Goal: Task Accomplishment & Management: Manage account settings

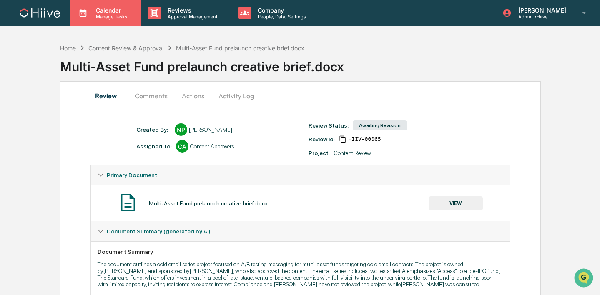
click at [116, 24] on div "Calendar Manage Tasks" at bounding box center [105, 13] width 71 height 26
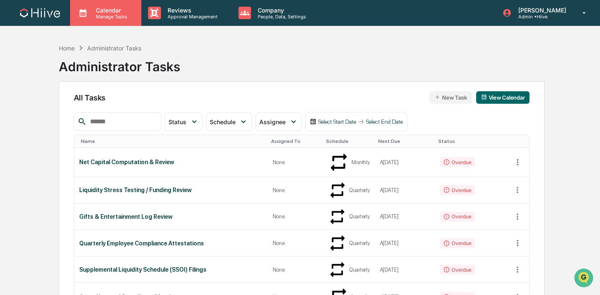
click at [95, 20] on div "Calendar Manage Tasks" at bounding box center [105, 13] width 71 height 26
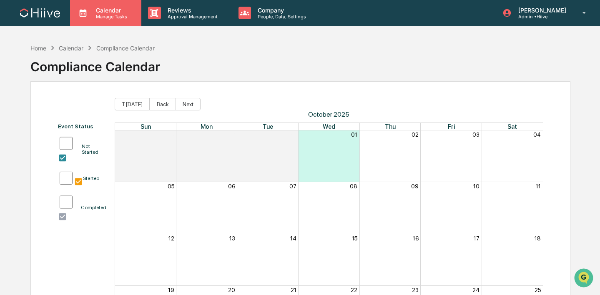
click at [104, 18] on p "Manage Tasks" at bounding box center [110, 17] width 42 height 6
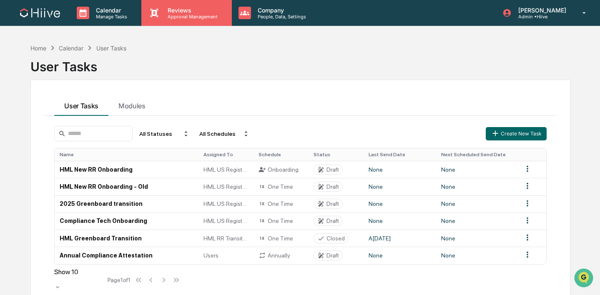
click at [173, 20] on div "Reviews Approval Management" at bounding box center [186, 13] width 90 height 26
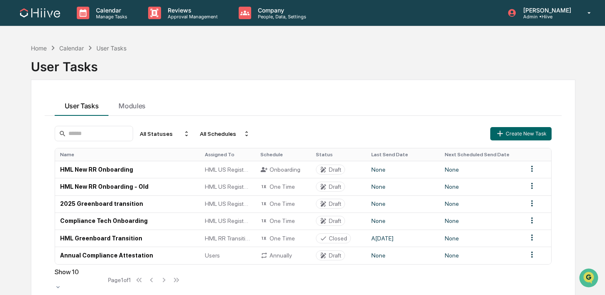
drag, startPoint x: 174, startPoint y: 38, endPoint x: 178, endPoint y: 37, distance: 4.7
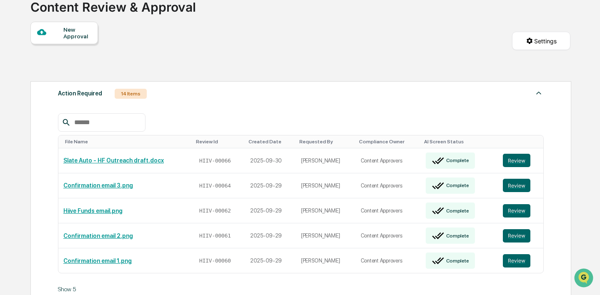
scroll to position [92, 0]
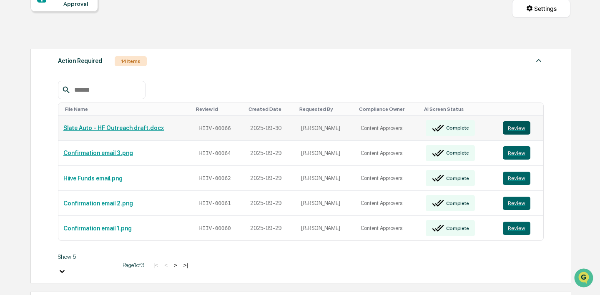
click at [508, 129] on button "Review" at bounding box center [517, 127] width 28 height 13
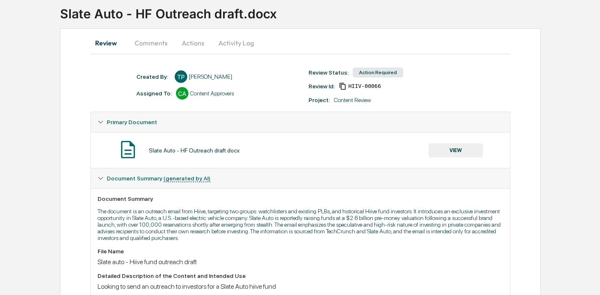
scroll to position [56, 0]
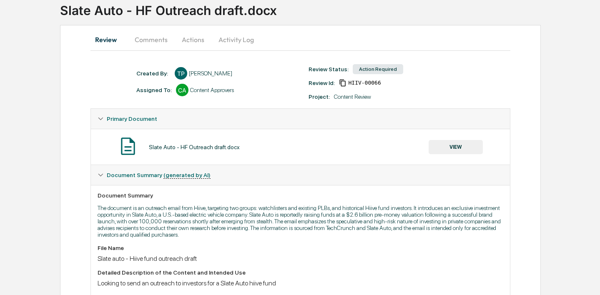
click at [449, 146] on button "VIEW" at bounding box center [456, 147] width 54 height 14
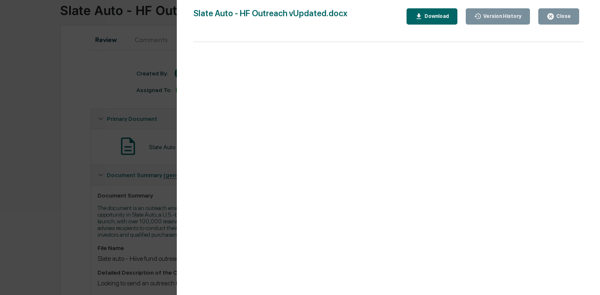
scroll to position [0, 0]
click at [558, 18] on div "Close" at bounding box center [563, 16] width 16 height 6
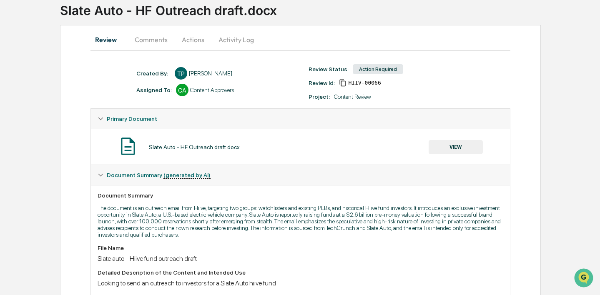
click at [152, 45] on button "Comments" at bounding box center [151, 40] width 46 height 20
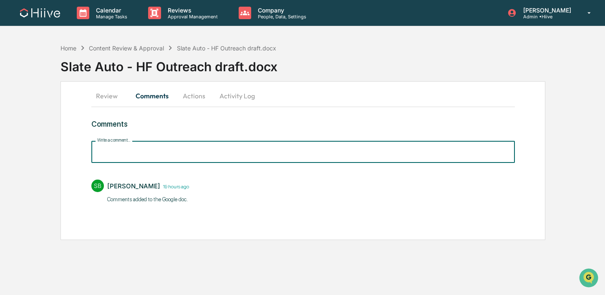
click at [128, 148] on input "Write a comment..." at bounding box center [302, 152] width 423 height 22
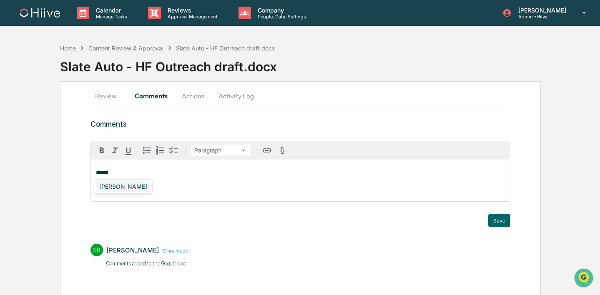
click at [117, 189] on div "Sean Jones" at bounding box center [123, 186] width 55 height 10
click at [503, 222] on button "Save" at bounding box center [499, 220] width 22 height 13
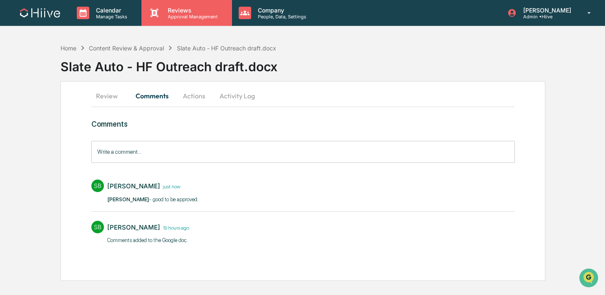
click at [168, 18] on p "Approval Management" at bounding box center [191, 17] width 61 height 6
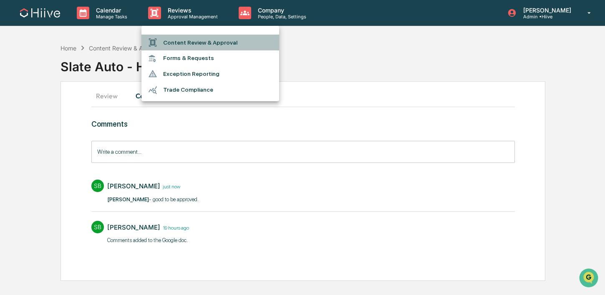
click at [171, 36] on li "Content Review & Approval" at bounding box center [210, 43] width 138 height 16
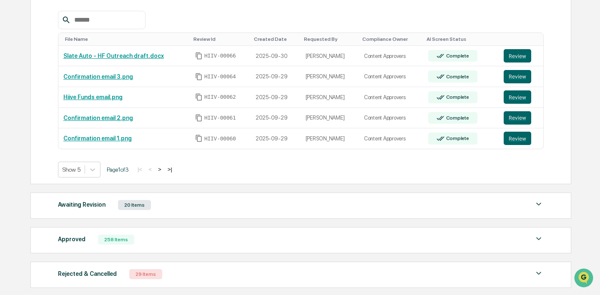
scroll to position [160, 0]
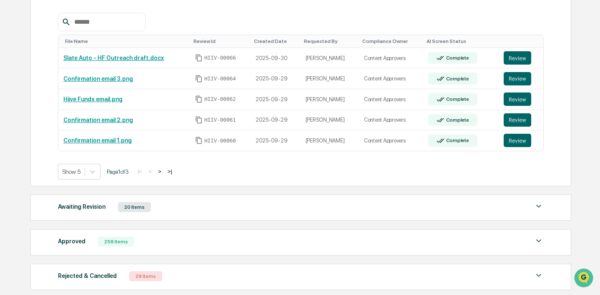
click at [164, 171] on button ">" at bounding box center [160, 171] width 8 height 7
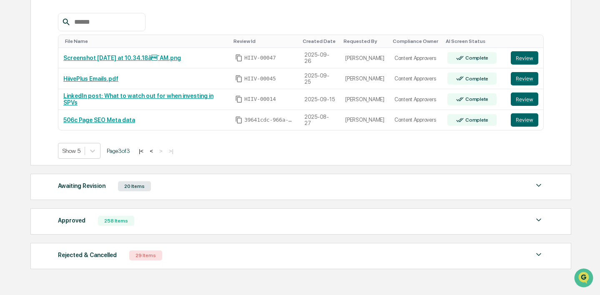
click at [156, 151] on button "<" at bounding box center [151, 151] width 8 height 7
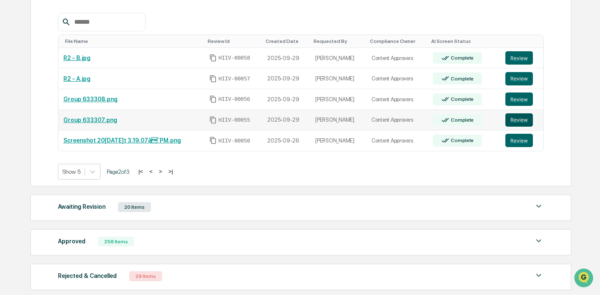
click at [511, 119] on button "Review" at bounding box center [519, 119] width 28 height 13
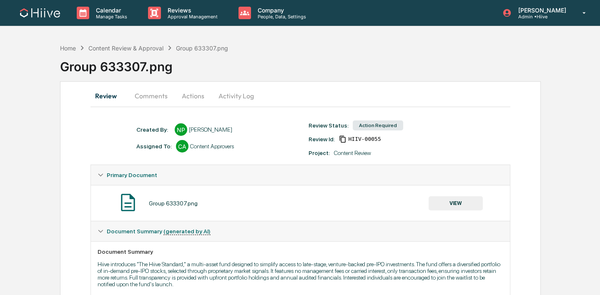
click at [452, 196] on button "VIEW" at bounding box center [456, 203] width 54 height 14
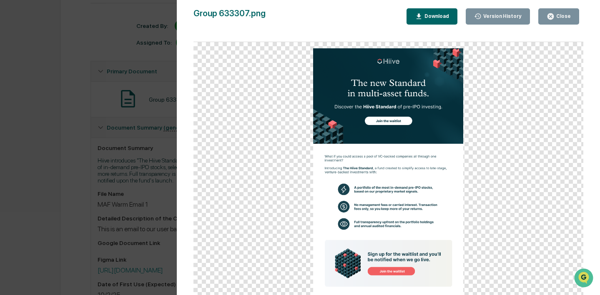
scroll to position [107, 0]
click at [561, 23] on button "Close" at bounding box center [558, 16] width 41 height 16
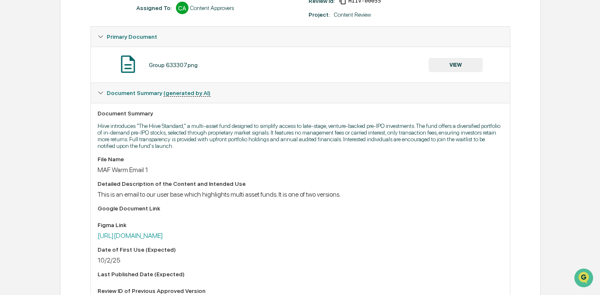
scroll to position [165, 0]
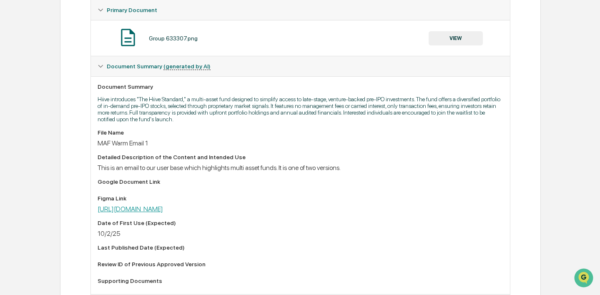
click at [163, 210] on link "[URL][DOMAIN_NAME]" at bounding box center [130, 209] width 65 height 8
click at [257, 94] on div "Document Summary Hiive introduces "The Hiive Standard," a multi-asset fund desi…" at bounding box center [300, 185] width 419 height 218
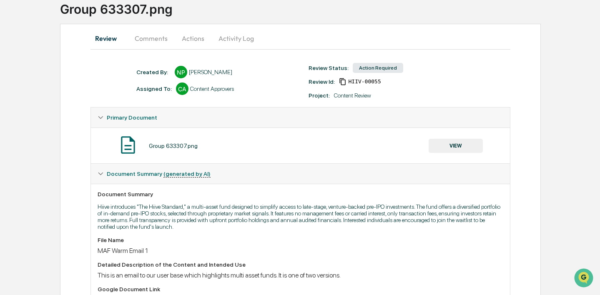
scroll to position [0, 0]
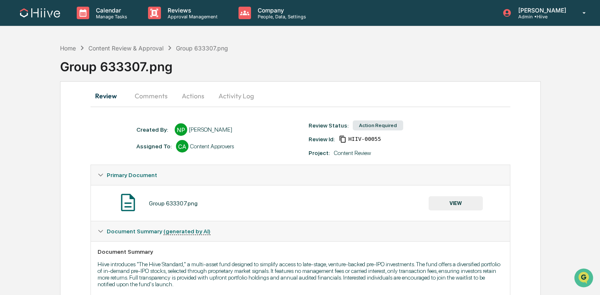
click at [228, 98] on button "Activity Log" at bounding box center [236, 96] width 49 height 20
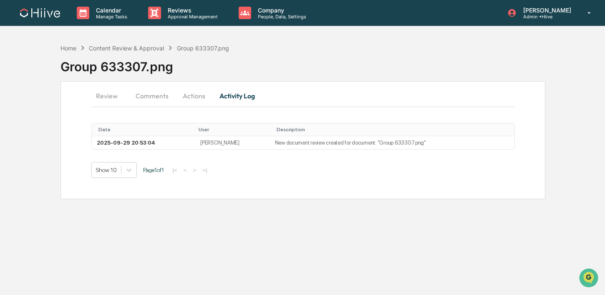
click at [193, 97] on button "Actions" at bounding box center [194, 96] width 38 height 20
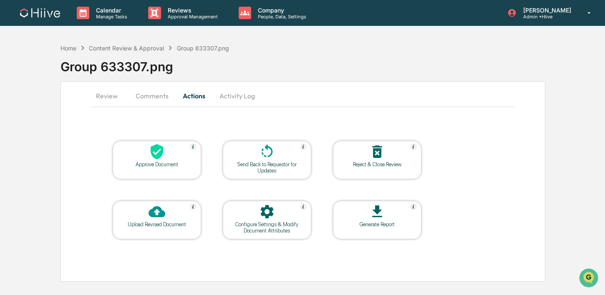
click at [264, 167] on div "Send Back to Requestor for Updates" at bounding box center [266, 167] width 75 height 13
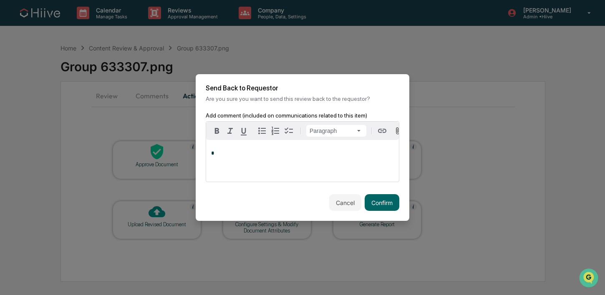
click at [319, 168] on div "*" at bounding box center [302, 161] width 193 height 42
drag, startPoint x: 312, startPoint y: 157, endPoint x: 300, endPoint y: 157, distance: 11.7
click at [312, 157] on div "**********" at bounding box center [302, 161] width 193 height 42
drag, startPoint x: 241, startPoint y: 154, endPoint x: 189, endPoint y: 148, distance: 51.6
click at [189, 148] on body "**********" at bounding box center [302, 147] width 605 height 295
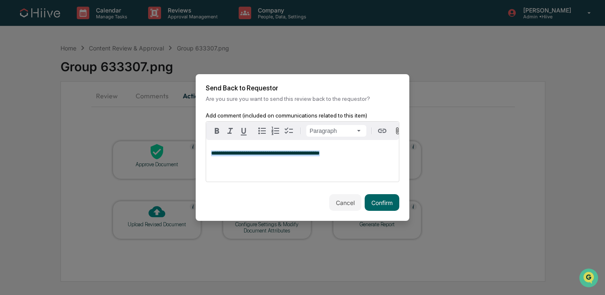
drag, startPoint x: 358, startPoint y: 155, endPoint x: 223, endPoint y: 148, distance: 134.9
click at [223, 148] on div "**********" at bounding box center [302, 161] width 193 height 42
drag, startPoint x: 377, startPoint y: 199, endPoint x: 341, endPoint y: 194, distance: 36.6
click at [377, 199] on button "Confirm" at bounding box center [382, 202] width 35 height 17
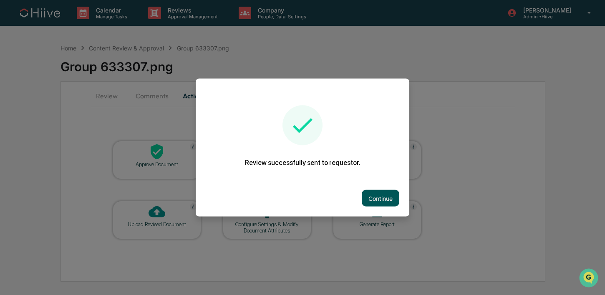
click at [375, 199] on button "Continue" at bounding box center [381, 198] width 38 height 17
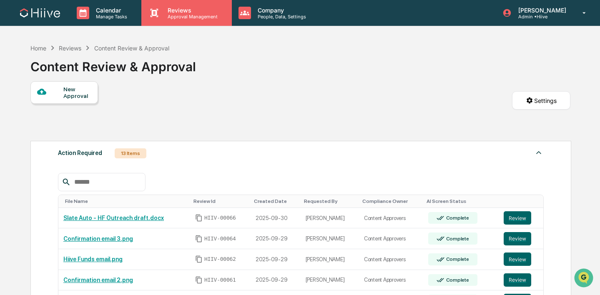
click at [208, 15] on p "Approval Management" at bounding box center [191, 17] width 61 height 6
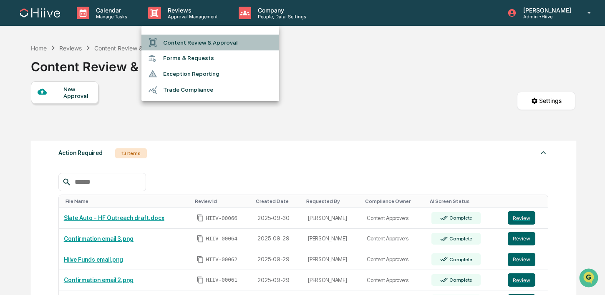
click at [196, 41] on li "Content Review & Approval" at bounding box center [210, 43] width 138 height 16
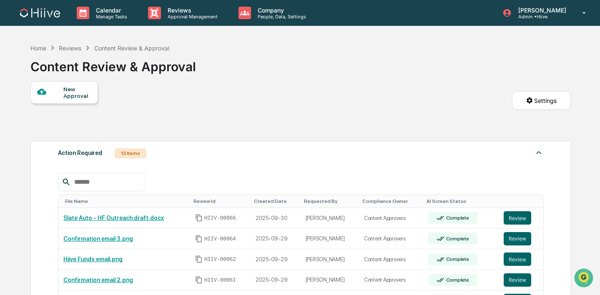
scroll to position [125, 0]
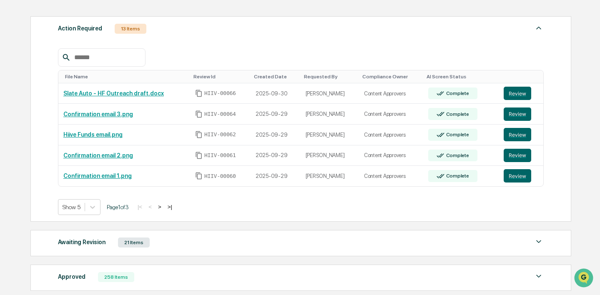
click at [164, 208] on button ">" at bounding box center [160, 207] width 8 height 7
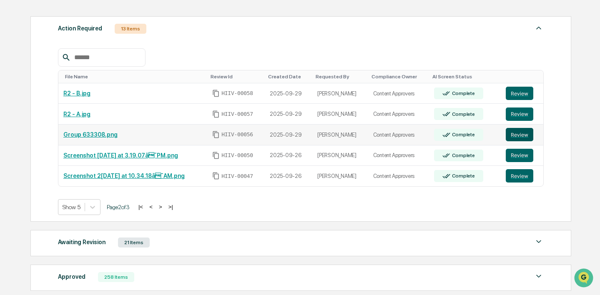
click at [515, 134] on button "Review" at bounding box center [520, 134] width 28 height 13
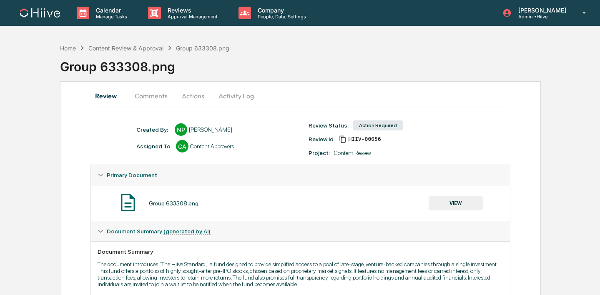
click at [429, 204] on button "VIEW" at bounding box center [456, 203] width 54 height 14
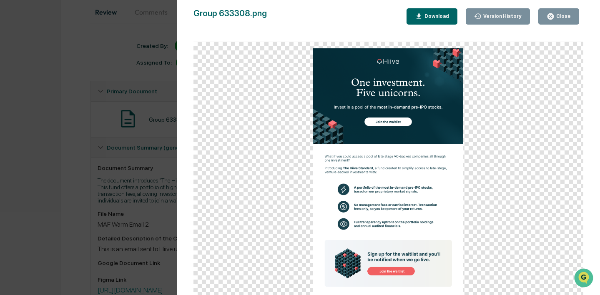
click at [102, 175] on div "Version History 0[DATE]8:54 PM[PERSON_NAME] Group 633308.png Close Version Hist…" at bounding box center [300, 147] width 600 height 295
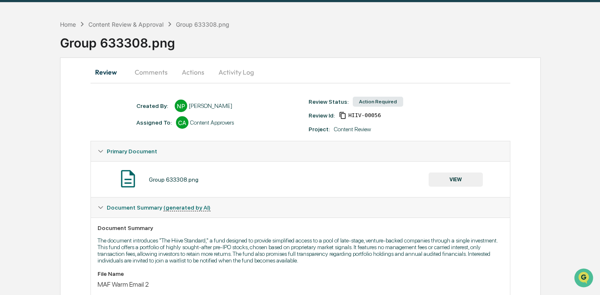
scroll to position [13, 0]
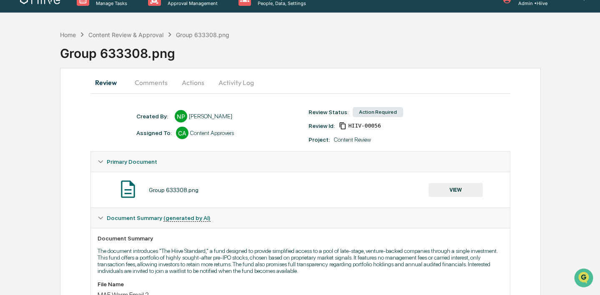
click at [231, 85] on button "Activity Log" at bounding box center [236, 83] width 49 height 20
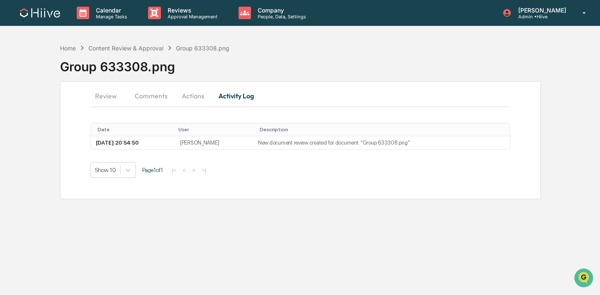
scroll to position [0, 0]
drag, startPoint x: 198, startPoint y: 92, endPoint x: 209, endPoint y: 100, distance: 13.5
click at [198, 92] on button "Actions" at bounding box center [194, 96] width 38 height 20
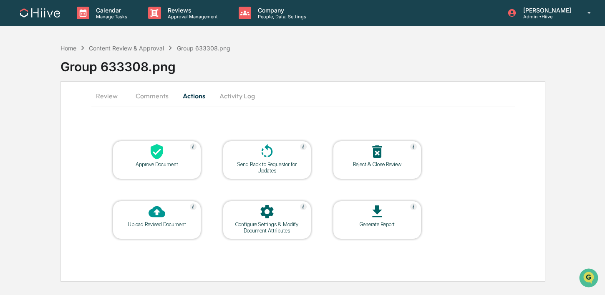
click at [270, 158] on icon at bounding box center [267, 151] width 17 height 17
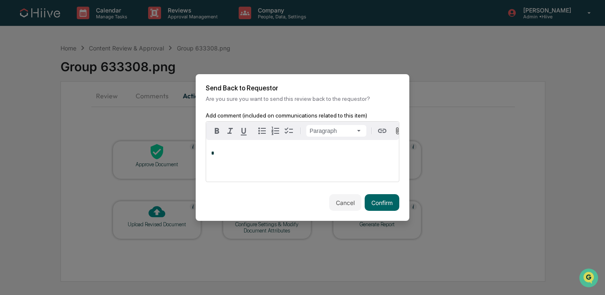
click at [303, 160] on div "*" at bounding box center [302, 161] width 193 height 42
drag, startPoint x: 367, startPoint y: 201, endPoint x: 362, endPoint y: 201, distance: 5.0
click at [367, 201] on button "Confirm" at bounding box center [382, 202] width 35 height 17
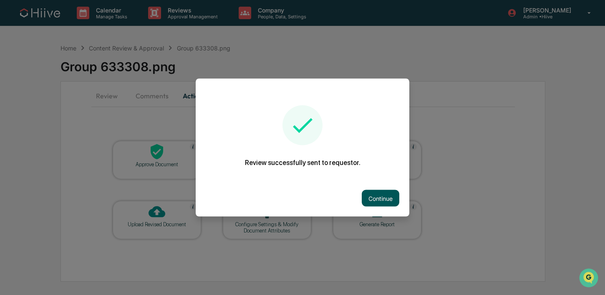
click at [376, 194] on button "Continue" at bounding box center [381, 198] width 38 height 17
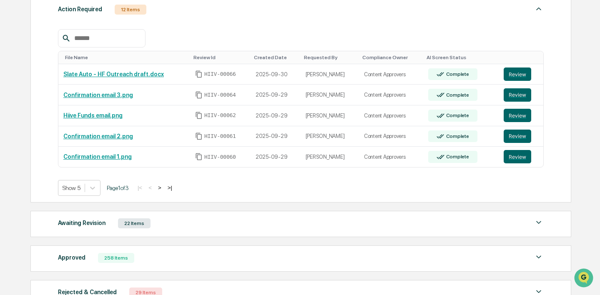
scroll to position [147, 0]
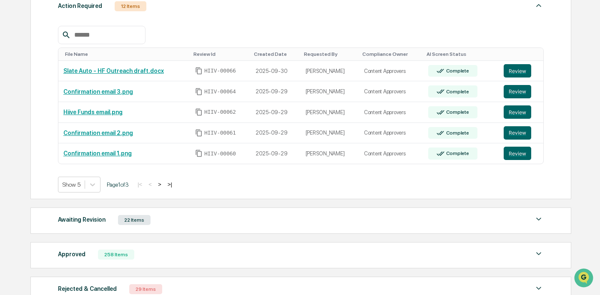
click at [164, 185] on button ">" at bounding box center [160, 184] width 8 height 7
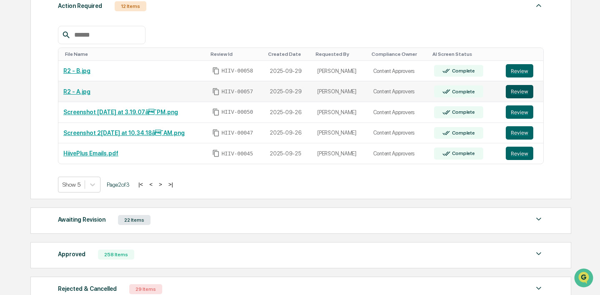
click at [513, 95] on button "Review" at bounding box center [520, 91] width 28 height 13
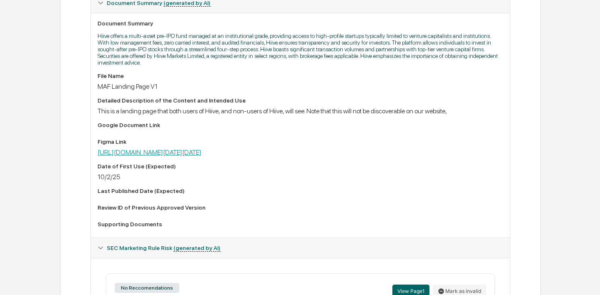
click at [201, 153] on link "[URL][DOMAIN_NAME][DATE][DATE]" at bounding box center [150, 152] width 104 height 8
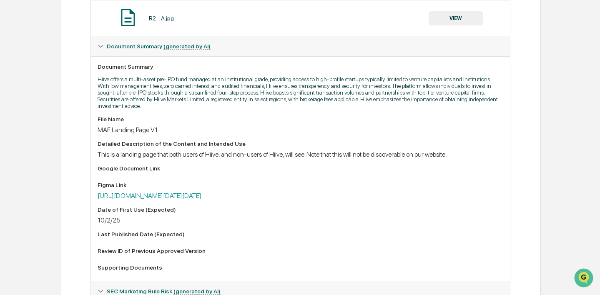
scroll to position [131, 0]
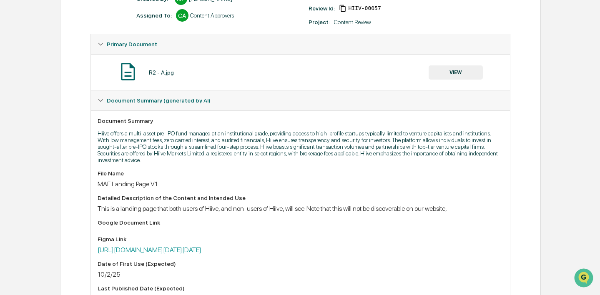
click at [456, 72] on button "VIEW" at bounding box center [456, 72] width 54 height 14
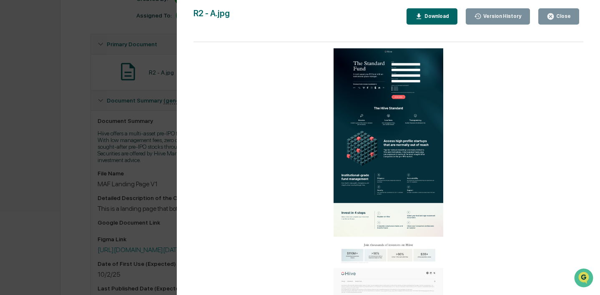
click at [102, 93] on div "Version History 09[DATE]:00 P[PERSON_NAME] R2 - A.jpg Close Version History Dow…" at bounding box center [300, 147] width 600 height 295
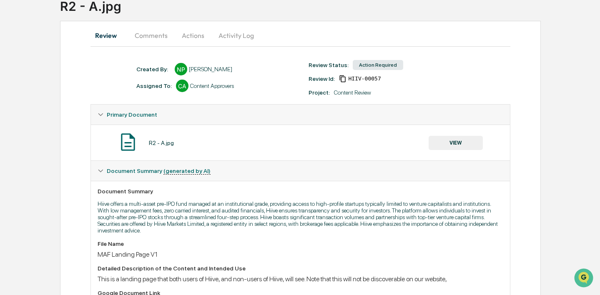
scroll to position [10, 0]
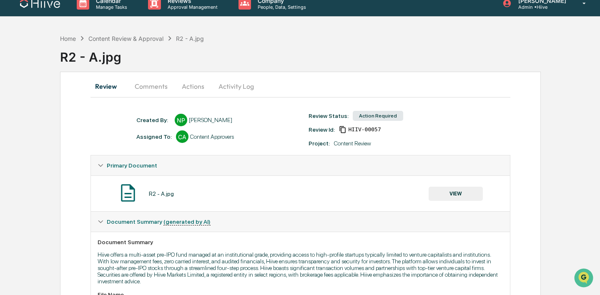
click at [229, 82] on button "Activity Log" at bounding box center [236, 86] width 49 height 20
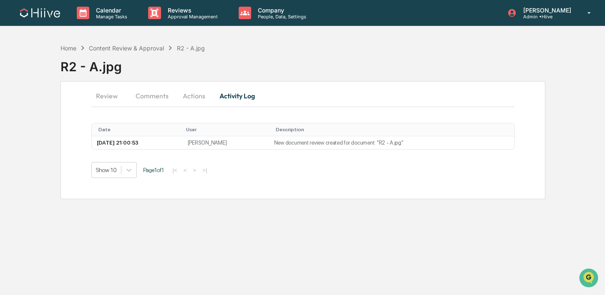
click at [202, 101] on button "Actions" at bounding box center [194, 96] width 38 height 20
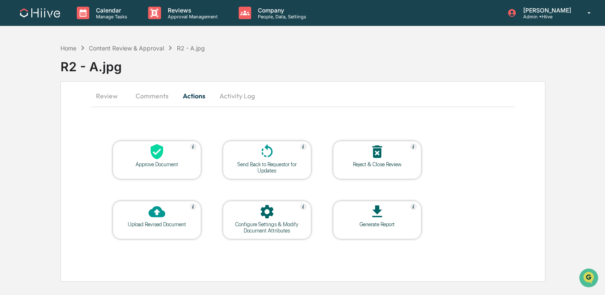
click at [256, 161] on div "Send Back to Requestor for Updates" at bounding box center [266, 167] width 75 height 13
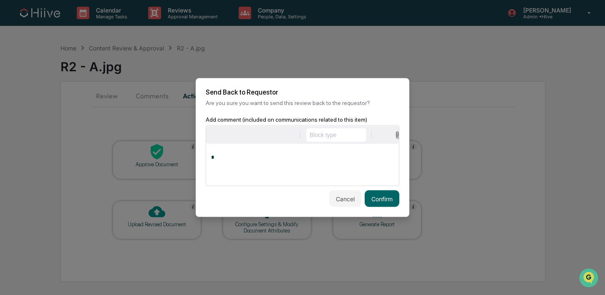
click at [321, 164] on div "*" at bounding box center [302, 165] width 193 height 42
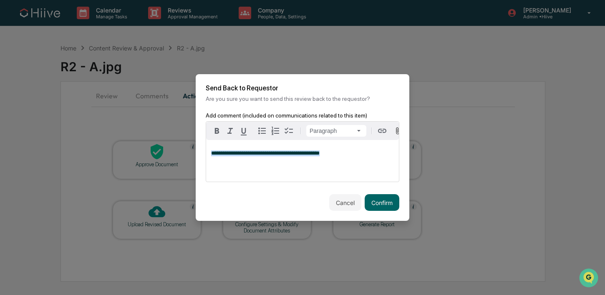
drag, startPoint x: 352, startPoint y: 154, endPoint x: 204, endPoint y: 153, distance: 147.2
click at [204, 153] on div "**********" at bounding box center [303, 153] width 214 height 82
click at [375, 203] on button "Confirm" at bounding box center [382, 202] width 35 height 17
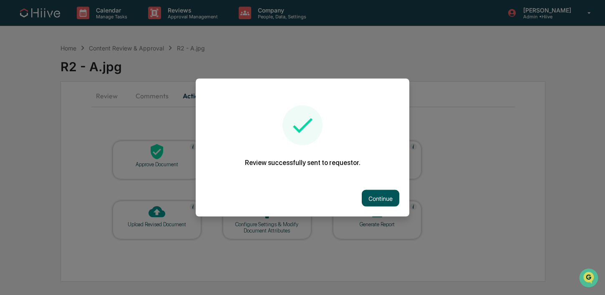
click at [383, 197] on button "Continue" at bounding box center [381, 198] width 38 height 17
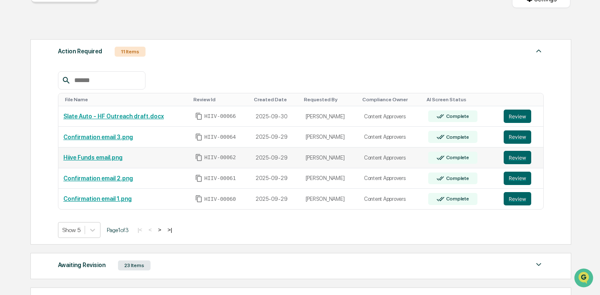
scroll to position [108, 0]
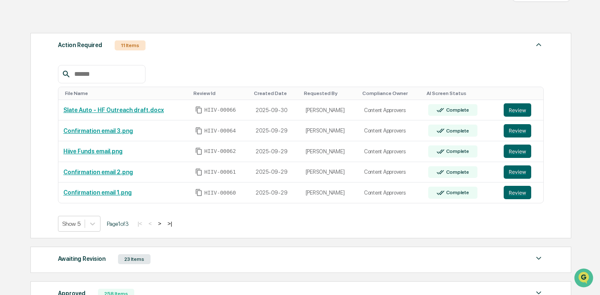
click at [164, 223] on button ">" at bounding box center [160, 223] width 8 height 7
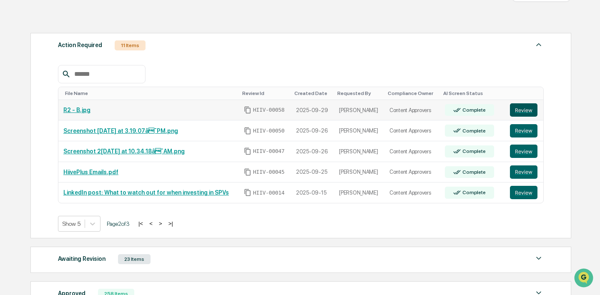
click at [524, 106] on button "Review" at bounding box center [524, 109] width 28 height 13
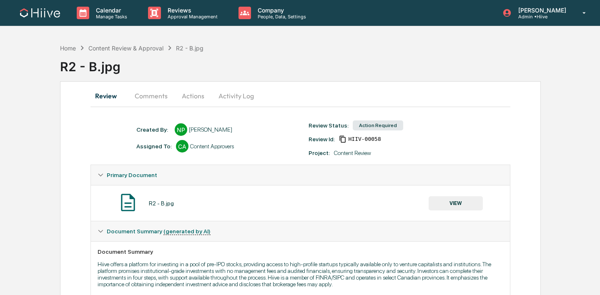
click at [231, 95] on button "Activity Log" at bounding box center [236, 96] width 49 height 20
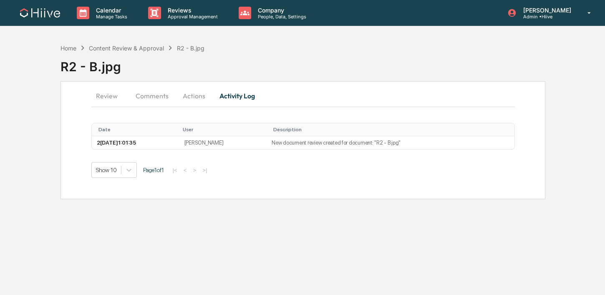
click at [204, 94] on button "Actions" at bounding box center [194, 96] width 38 height 20
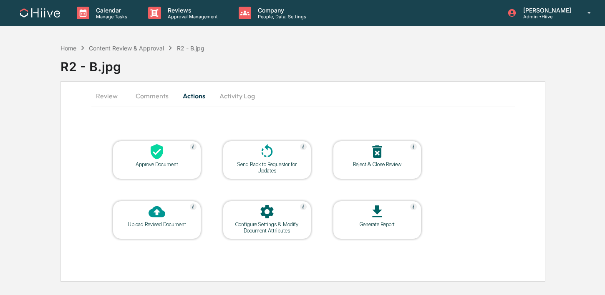
click at [244, 153] on div at bounding box center [266, 152] width 83 height 18
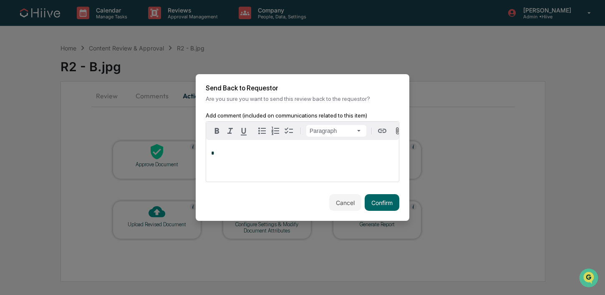
click at [260, 173] on div "*" at bounding box center [302, 161] width 193 height 42
click at [372, 204] on button "Confirm" at bounding box center [382, 202] width 35 height 17
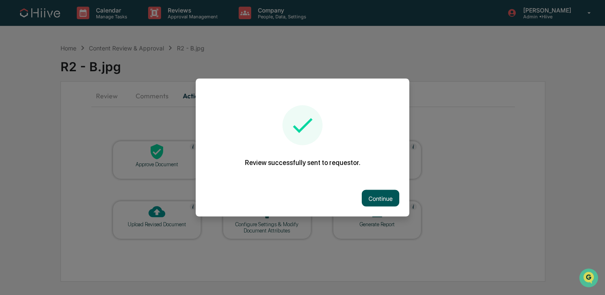
click at [380, 197] on button "Continue" at bounding box center [381, 198] width 38 height 17
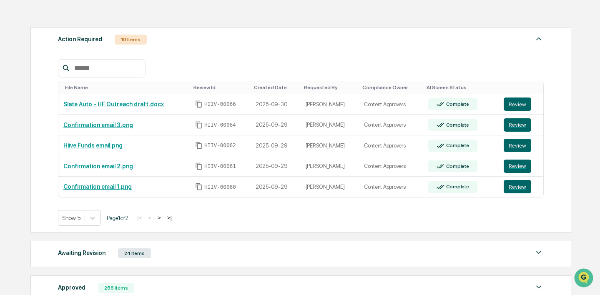
scroll to position [115, 0]
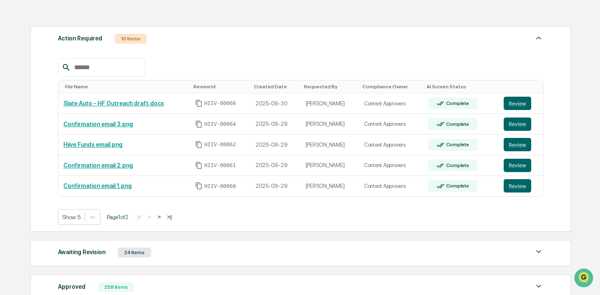
click at [163, 218] on button ">" at bounding box center [159, 217] width 8 height 7
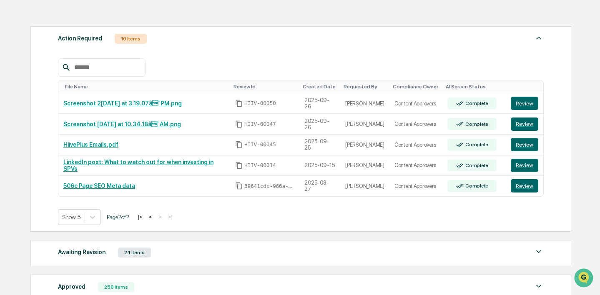
click at [155, 218] on button "<" at bounding box center [150, 217] width 8 height 7
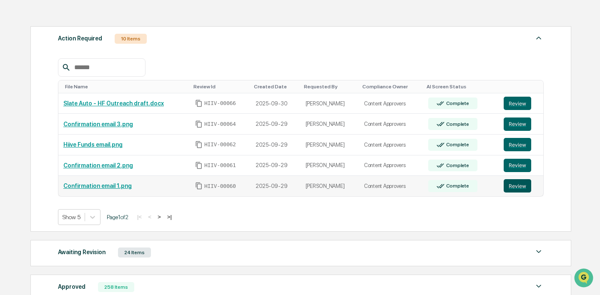
click at [508, 187] on button "Review" at bounding box center [518, 185] width 28 height 13
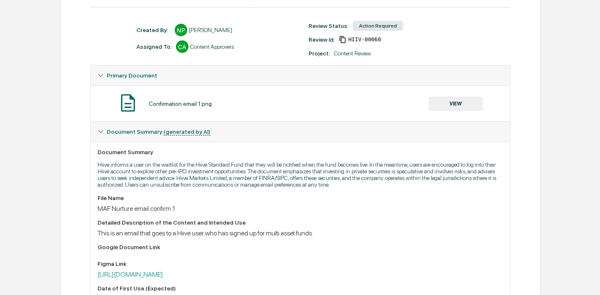
scroll to position [101, 0]
click at [453, 107] on button "VIEW" at bounding box center [456, 103] width 54 height 14
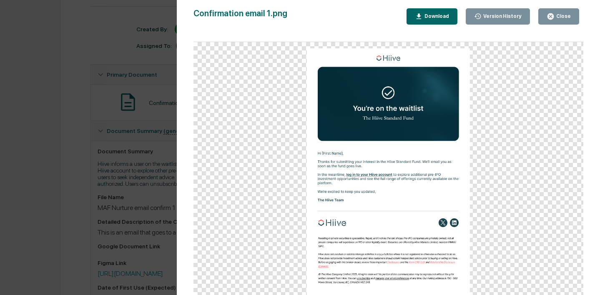
scroll to position [0, 0]
click at [107, 153] on div "Version History [DATE] 09:18 PM [PERSON_NAME] Confirmation email 1.png Close Ve…" at bounding box center [300, 147] width 600 height 295
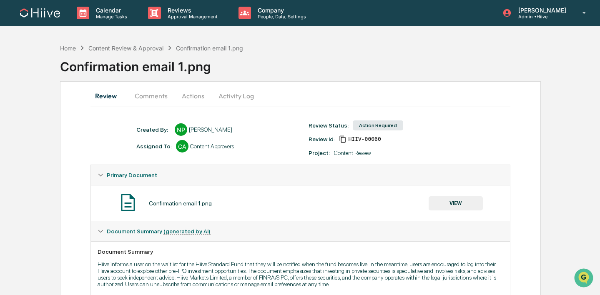
click at [146, 100] on button "Comments" at bounding box center [151, 96] width 46 height 20
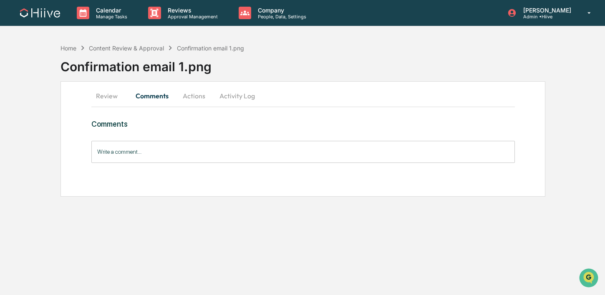
click at [146, 152] on input "Write a comment..." at bounding box center [302, 152] width 423 height 22
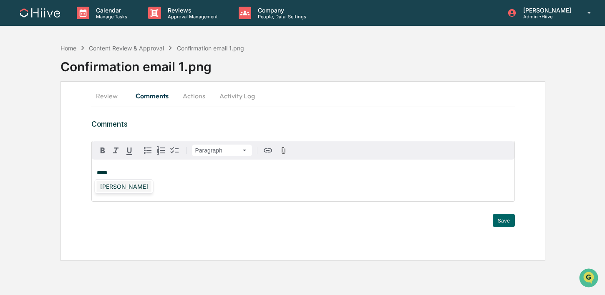
click at [124, 186] on div "Sean Jones" at bounding box center [124, 186] width 55 height 10
click at [499, 224] on button "Save" at bounding box center [504, 220] width 22 height 13
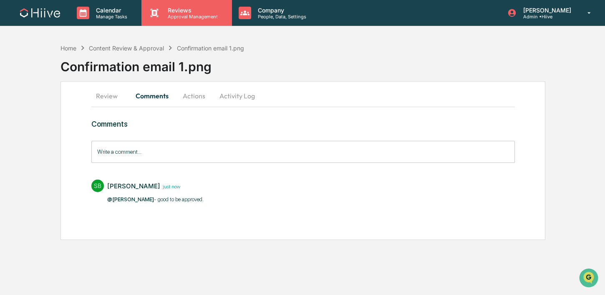
click at [177, 22] on div "Reviews Approval Management" at bounding box center [186, 13] width 90 height 26
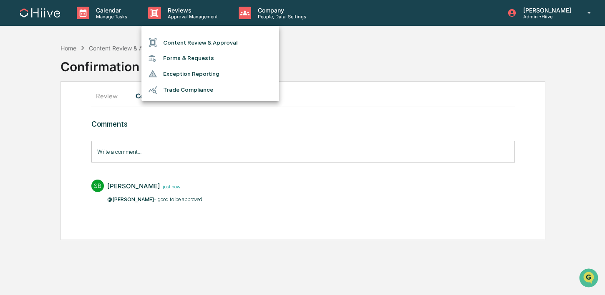
click at [174, 45] on li "Content Review & Approval" at bounding box center [210, 43] width 138 height 16
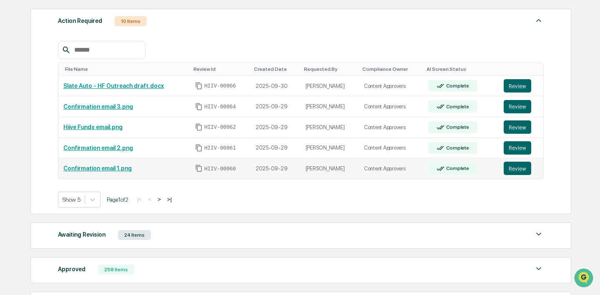
scroll to position [142, 0]
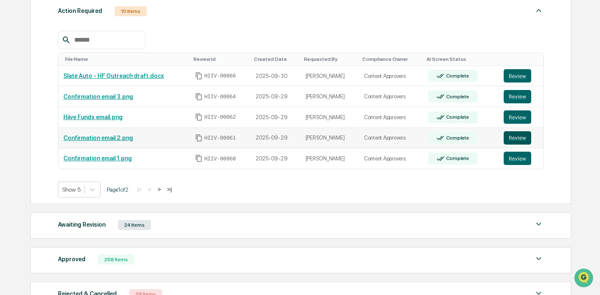
click at [508, 138] on button "Review" at bounding box center [518, 137] width 28 height 13
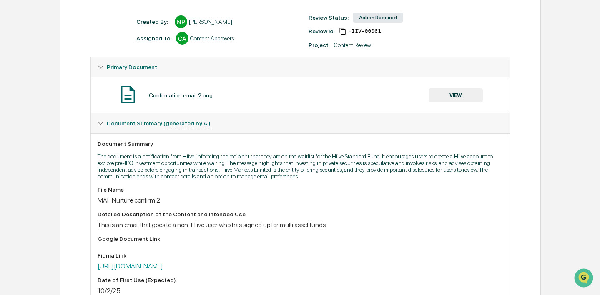
click at [448, 94] on button "VIEW" at bounding box center [456, 95] width 54 height 14
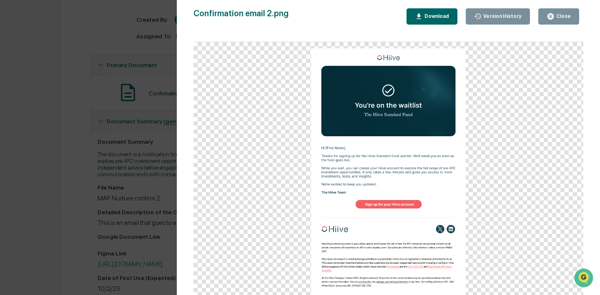
scroll to position [111, 0]
click at [555, 18] on div "Close" at bounding box center [563, 16] width 16 height 6
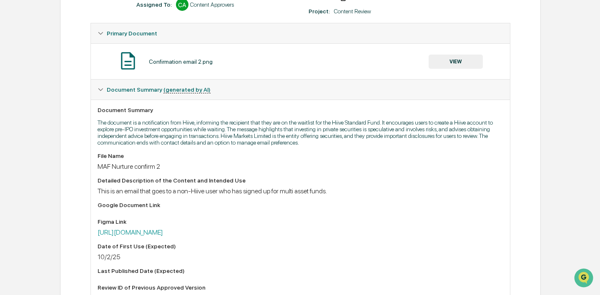
scroll to position [161, 0]
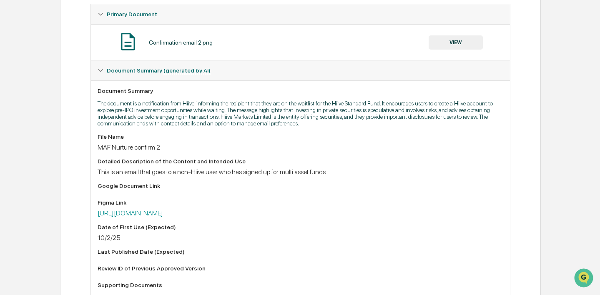
click at [163, 212] on link "https://www.figma.com/design/1sGpHwJaL8h4GKg5Yl4Y4o/Multi-Asset-Funds?node-id=3…" at bounding box center [130, 213] width 65 height 8
click at [260, 58] on div "Confirmation email 2.png VIEW" at bounding box center [300, 42] width 419 height 36
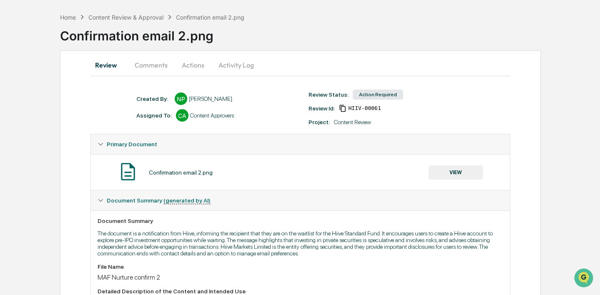
scroll to position [0, 0]
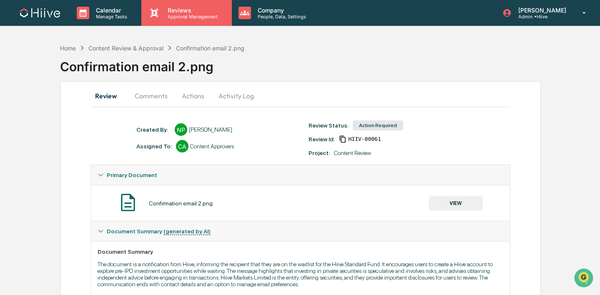
click at [172, 18] on p "Approval Management" at bounding box center [191, 17] width 61 height 6
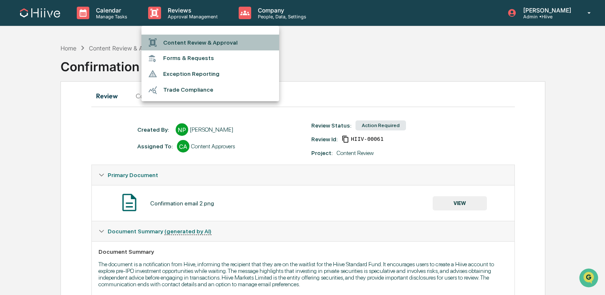
click at [176, 41] on li "Content Review & Approval" at bounding box center [210, 43] width 138 height 16
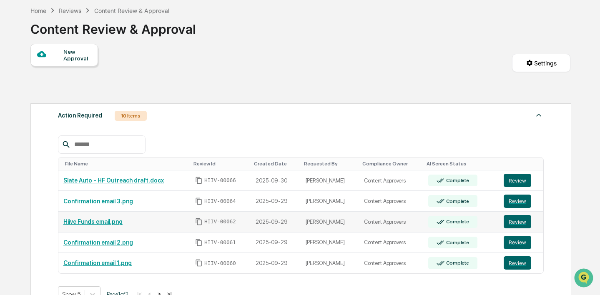
scroll to position [102, 0]
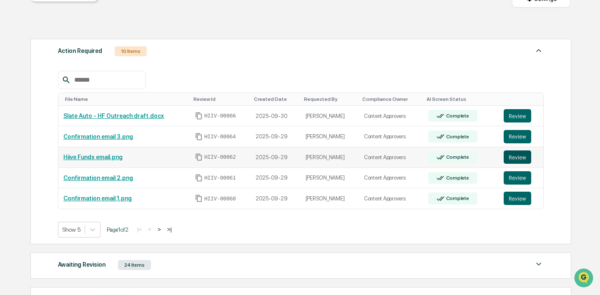
drag, startPoint x: 522, startPoint y: 161, endPoint x: 511, endPoint y: 160, distance: 10.9
click at [522, 161] on button "Review" at bounding box center [518, 157] width 28 height 13
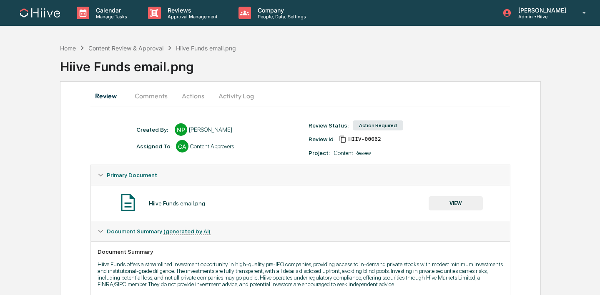
click at [438, 206] on button "VIEW" at bounding box center [456, 203] width 54 height 14
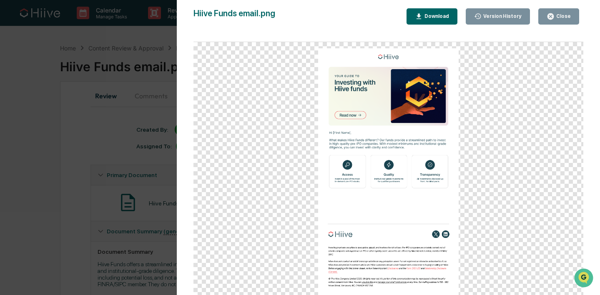
click at [120, 171] on div "Version History 0[DATE]9:19 PM[PERSON_NAME] Hiive Funds email.png Close Version…" at bounding box center [300, 147] width 600 height 295
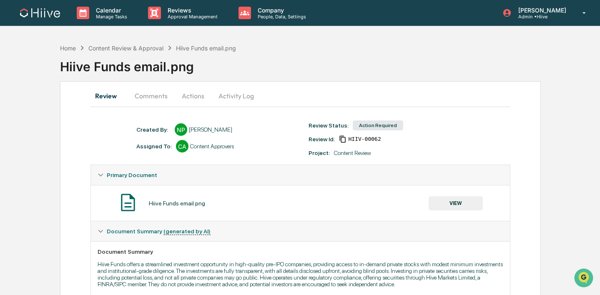
click at [432, 200] on button "VIEW" at bounding box center [456, 203] width 54 height 14
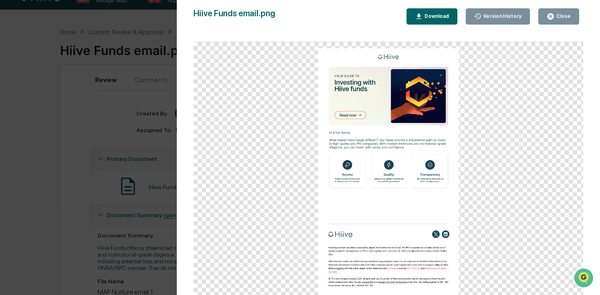
scroll to position [18, 0]
click at [116, 172] on div "Version History 0[DATE]9:19 PM[PERSON_NAME] Hiive Funds email.png Close Version…" at bounding box center [300, 147] width 600 height 295
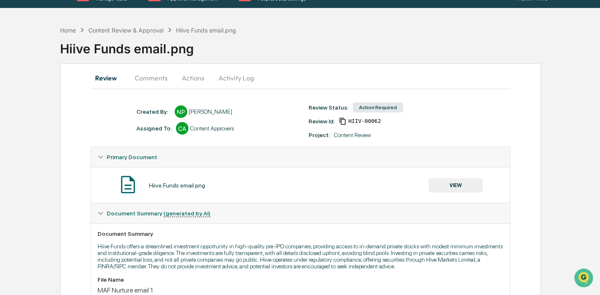
click at [221, 80] on button "Activity Log" at bounding box center [236, 78] width 49 height 20
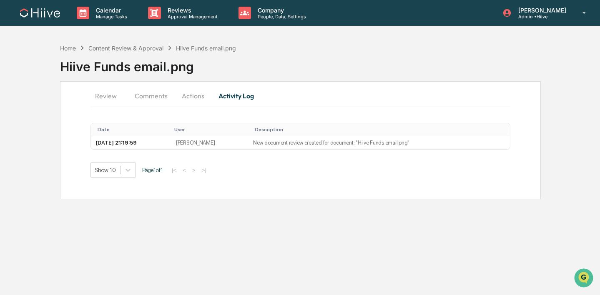
scroll to position [0, 0]
click at [197, 93] on button "Actions" at bounding box center [194, 96] width 38 height 20
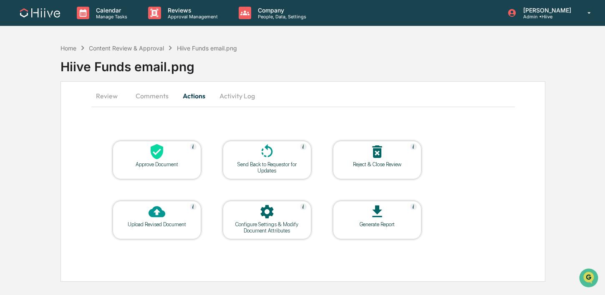
click at [269, 168] on div "Send Back to Requestor for Updates" at bounding box center [266, 167] width 75 height 13
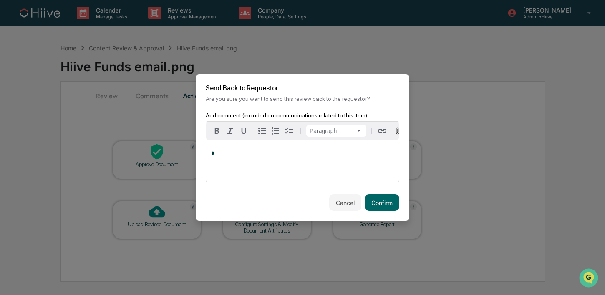
click at [322, 173] on div "*" at bounding box center [302, 161] width 193 height 42
click at [386, 207] on button "Confirm" at bounding box center [382, 202] width 35 height 17
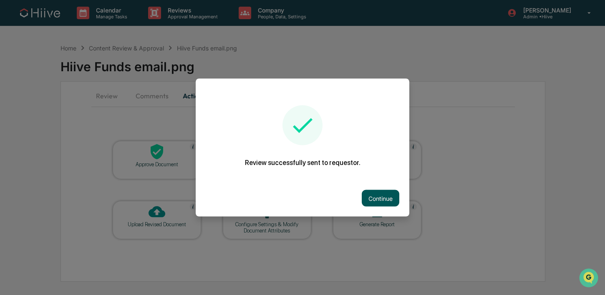
click at [376, 194] on button "Continue" at bounding box center [381, 198] width 38 height 17
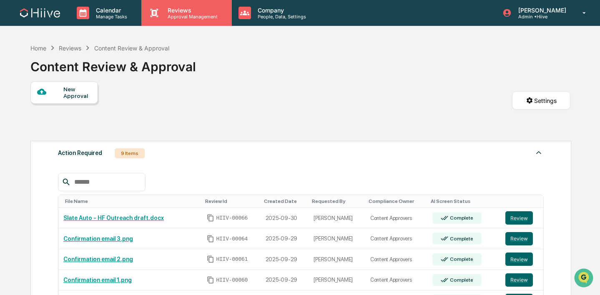
click at [172, 8] on p "Reviews" at bounding box center [191, 10] width 61 height 7
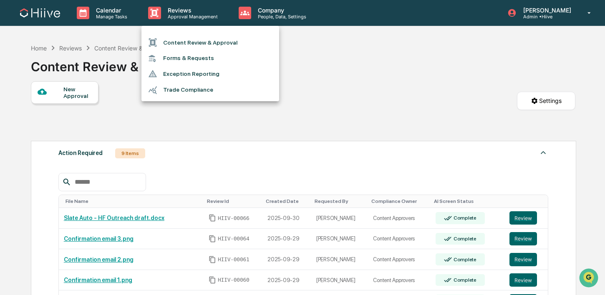
click at [396, 122] on div at bounding box center [302, 147] width 605 height 295
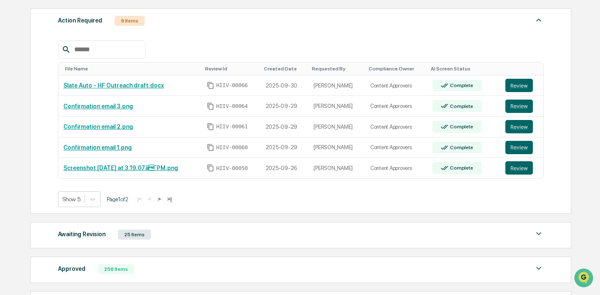
scroll to position [132, 0]
click at [163, 200] on button ">" at bounding box center [159, 199] width 8 height 7
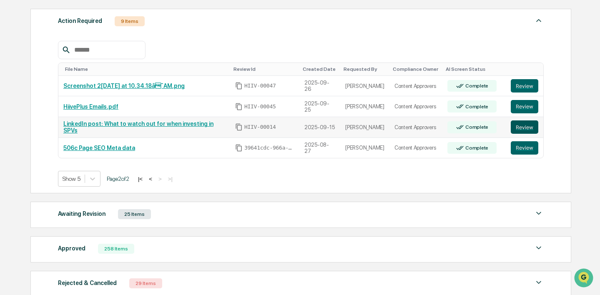
click at [523, 131] on button "Review" at bounding box center [525, 127] width 28 height 13
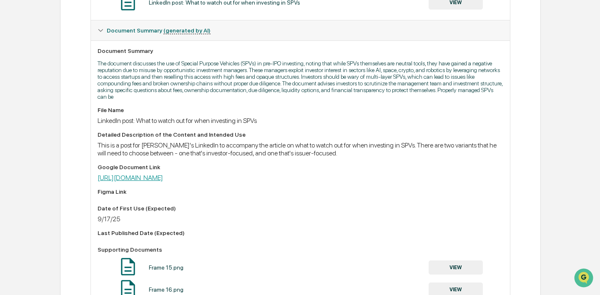
click at [163, 181] on link "[URL][DOMAIN_NAME]" at bounding box center [130, 178] width 65 height 8
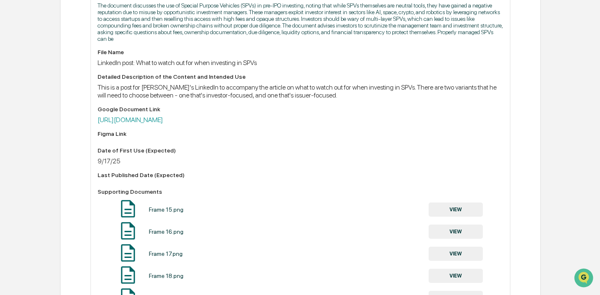
scroll to position [329, 0]
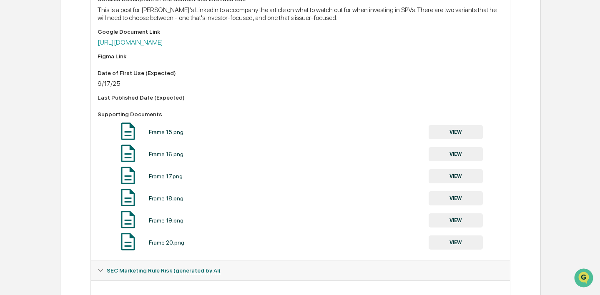
click at [456, 135] on button "VIEW" at bounding box center [456, 132] width 54 height 14
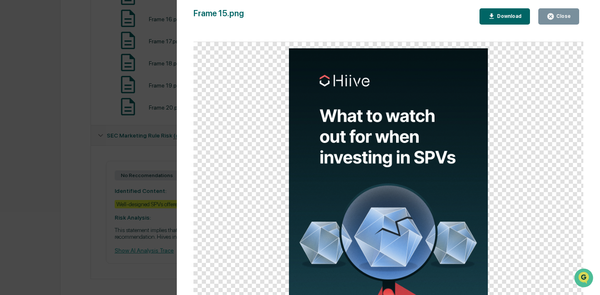
scroll to position [474, 0]
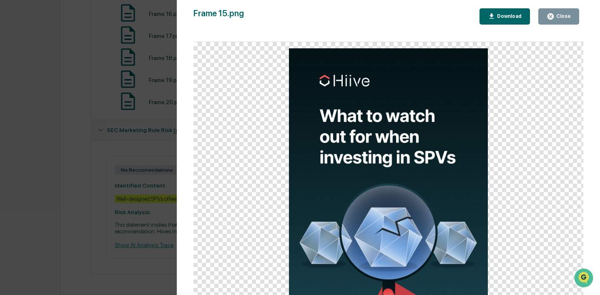
drag, startPoint x: 568, startPoint y: 15, endPoint x: 545, endPoint y: 26, distance: 25.8
click at [568, 15] on div "Close" at bounding box center [563, 16] width 16 height 6
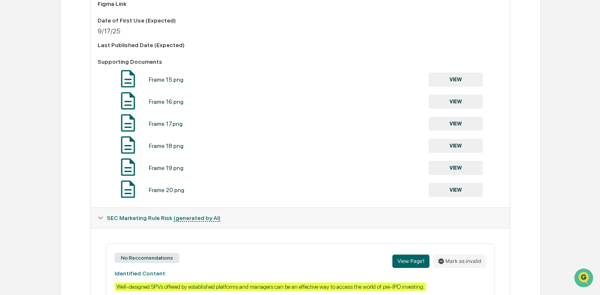
scroll to position [419, 0]
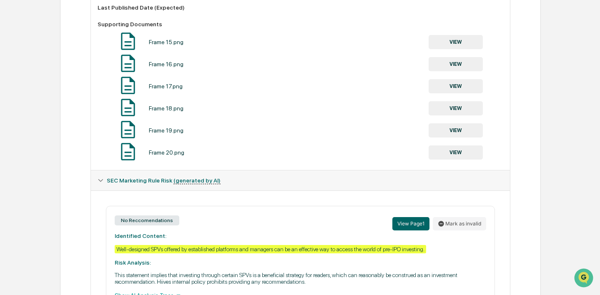
click at [458, 66] on button "VIEW" at bounding box center [456, 64] width 54 height 14
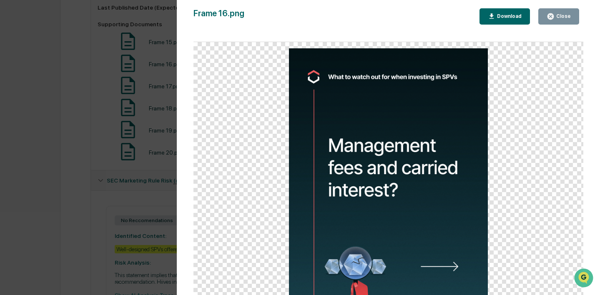
drag, startPoint x: 555, startPoint y: 20, endPoint x: 542, endPoint y: 30, distance: 16.4
click at [555, 20] on button "Close" at bounding box center [558, 16] width 41 height 16
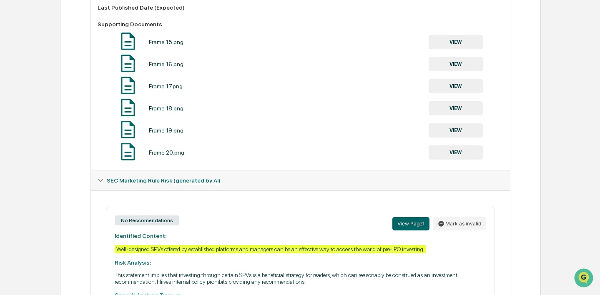
click at [467, 113] on button "VIEW" at bounding box center [456, 108] width 54 height 14
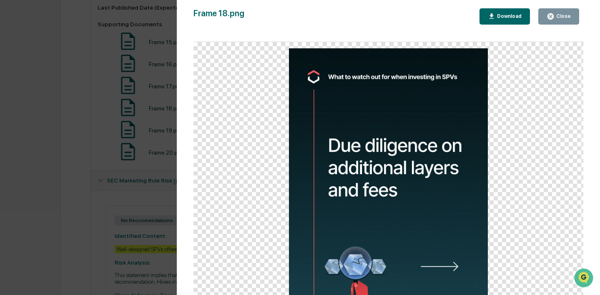
click at [550, 18] on icon "button" at bounding box center [551, 16] width 6 height 6
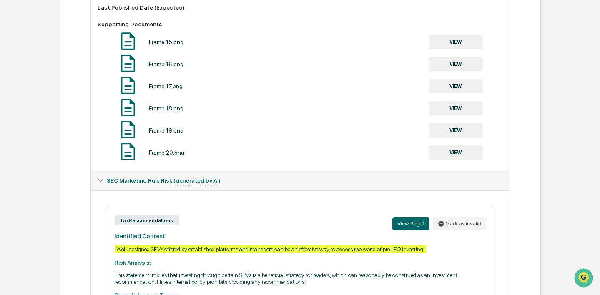
scroll to position [409, 0]
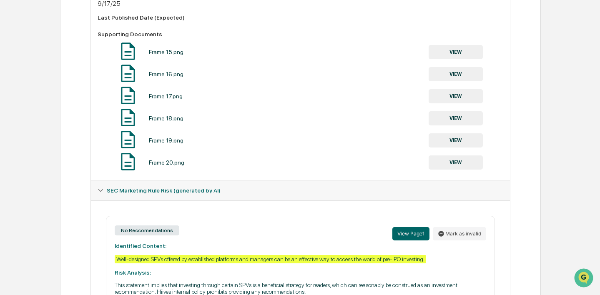
click at [455, 165] on button "VIEW" at bounding box center [456, 163] width 54 height 14
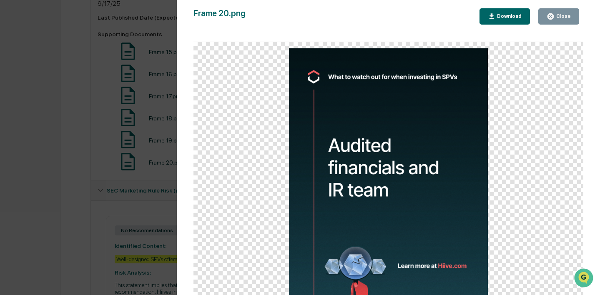
drag, startPoint x: 562, startPoint y: 17, endPoint x: 590, endPoint y: 10, distance: 28.9
click at [562, 17] on div "Close" at bounding box center [563, 16] width 16 height 6
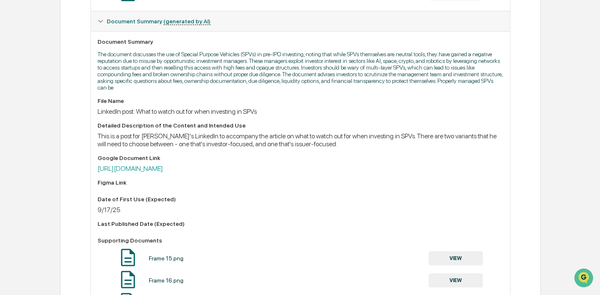
scroll to position [0, 0]
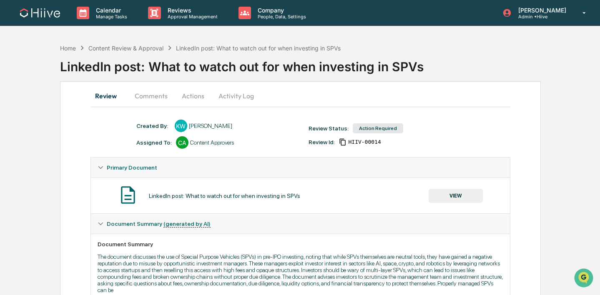
click at [231, 94] on button "Activity Log" at bounding box center [236, 96] width 49 height 20
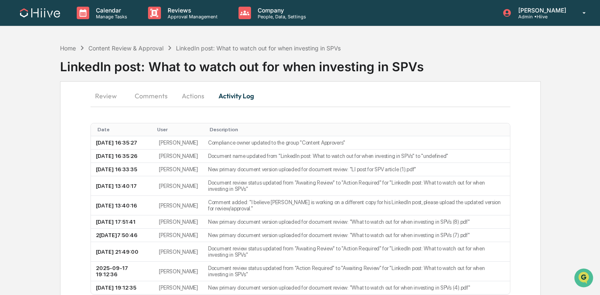
click at [186, 94] on button "Actions" at bounding box center [193, 96] width 38 height 20
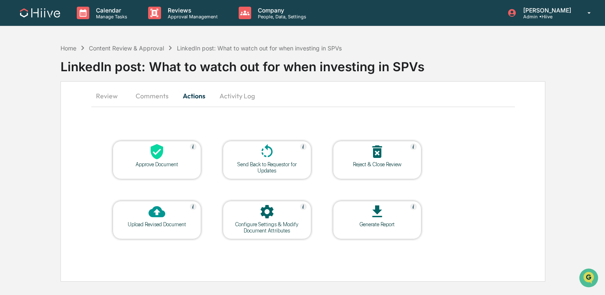
click at [265, 152] on icon at bounding box center [267, 151] width 17 height 17
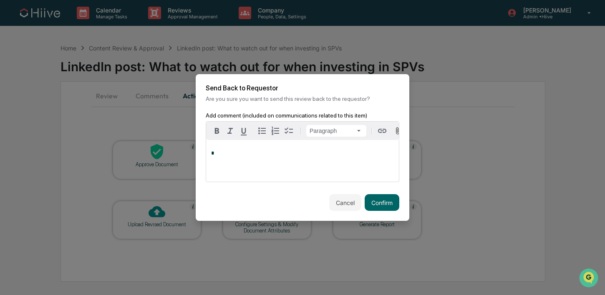
click at [335, 167] on div "*" at bounding box center [302, 161] width 193 height 42
click at [341, 153] on span "**********" at bounding box center [285, 153] width 148 height 5
drag, startPoint x: 373, startPoint y: 205, endPoint x: 362, endPoint y: 203, distance: 11.0
click at [373, 205] on button "Confirm" at bounding box center [382, 202] width 35 height 17
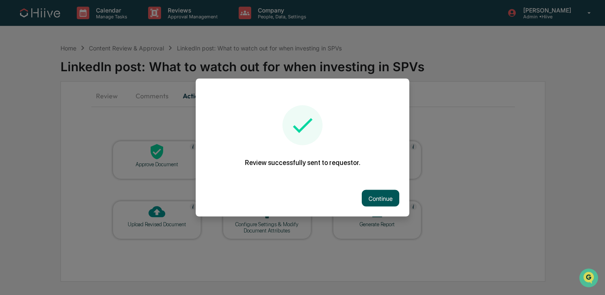
click at [368, 196] on button "Continue" at bounding box center [381, 198] width 38 height 17
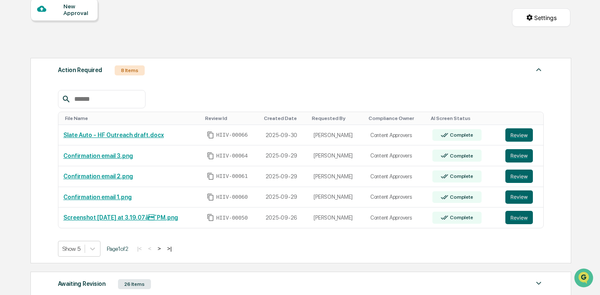
scroll to position [190, 0]
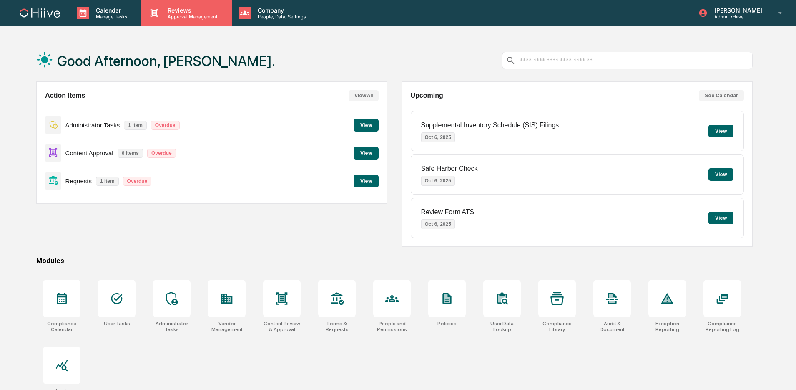
click at [184, 12] on p "Reviews" at bounding box center [191, 10] width 61 height 7
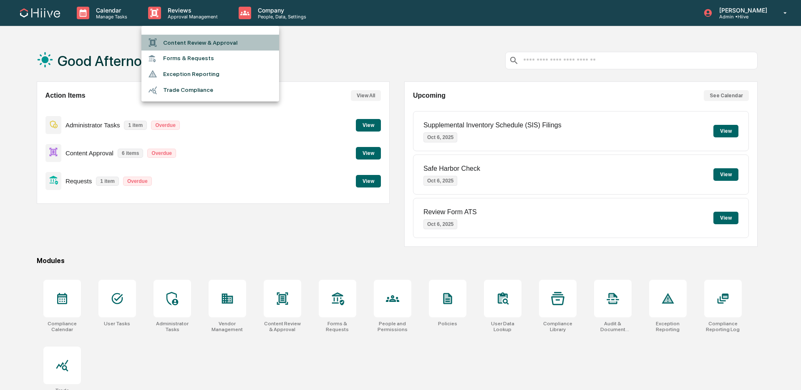
click at [192, 44] on li "Content Review & Approval" at bounding box center [210, 43] width 138 height 16
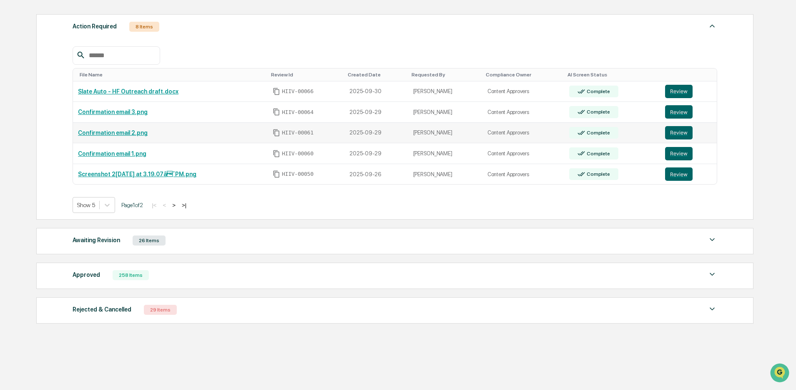
scroll to position [145, 0]
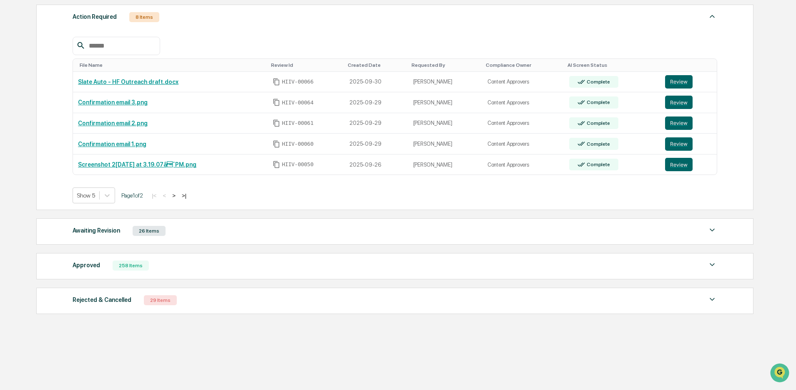
click at [178, 194] on button ">" at bounding box center [174, 195] width 8 height 7
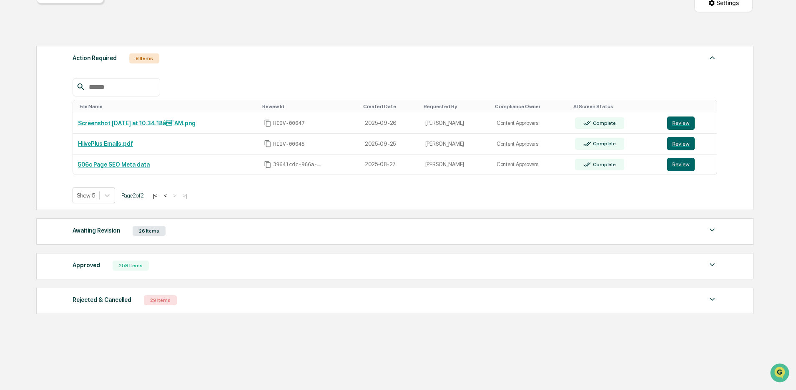
scroll to position [103, 0]
click at [169, 196] on button "<" at bounding box center [165, 195] width 8 height 7
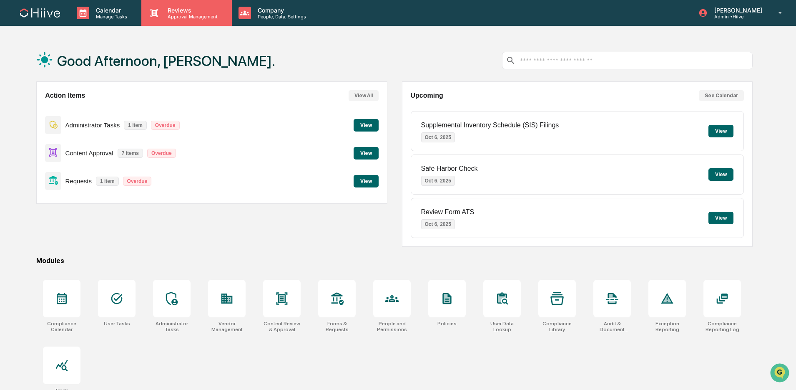
click at [189, 15] on p "Approval Management" at bounding box center [191, 17] width 61 height 6
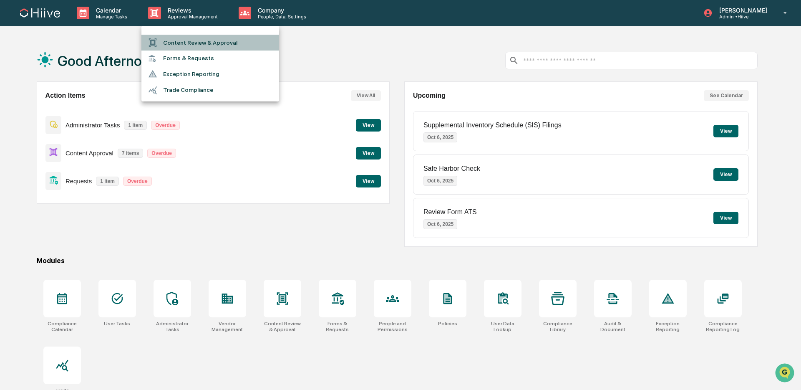
click at [223, 47] on li "Content Review & Approval" at bounding box center [210, 43] width 138 height 16
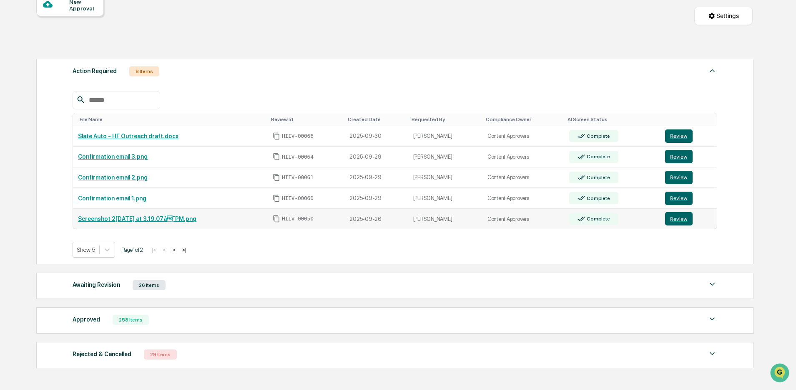
scroll to position [145, 0]
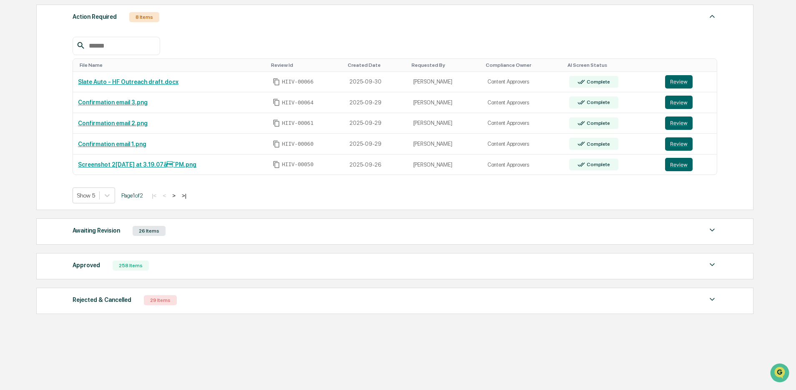
click at [178, 192] on button ">" at bounding box center [174, 195] width 8 height 7
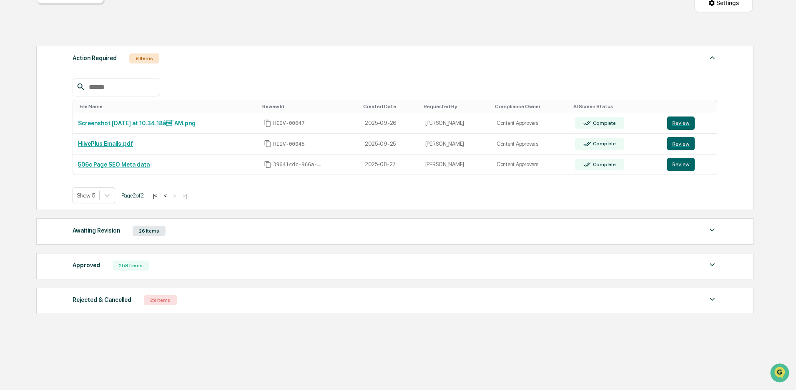
click at [169, 194] on button "<" at bounding box center [165, 195] width 8 height 7
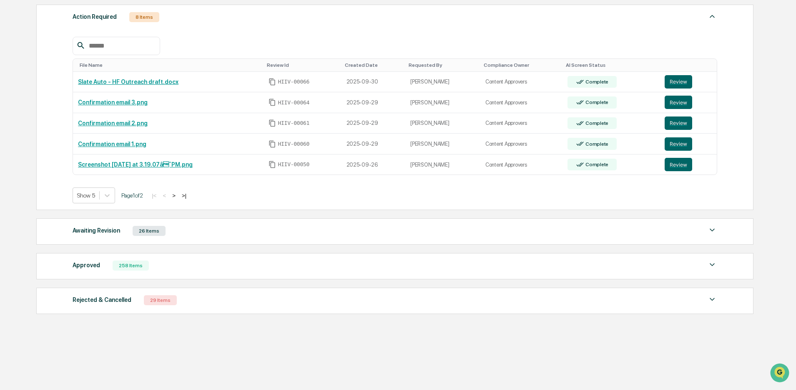
click at [204, 237] on div "Awaiting Revision 26 Items File Name Review Id Created Date Requested By Compli…" at bounding box center [394, 231] width 717 height 26
click at [221, 236] on div "Awaiting Revision 26 Items File Name Review Id Created Date Requested By Compli…" at bounding box center [394, 231] width 717 height 26
click at [248, 231] on div "Awaiting Revision 26 Items" at bounding box center [395, 231] width 645 height 12
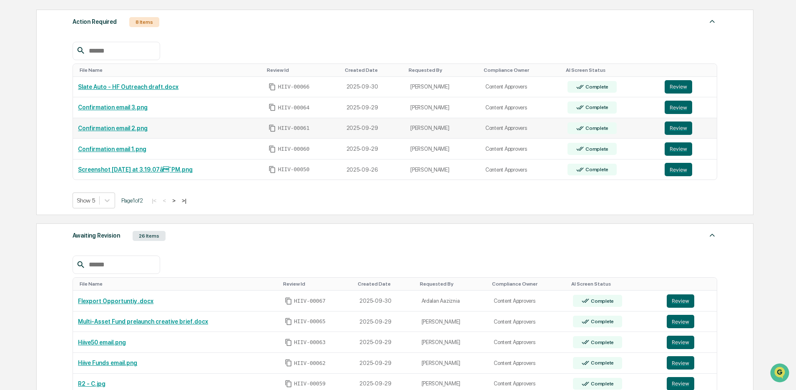
scroll to position [86, 0]
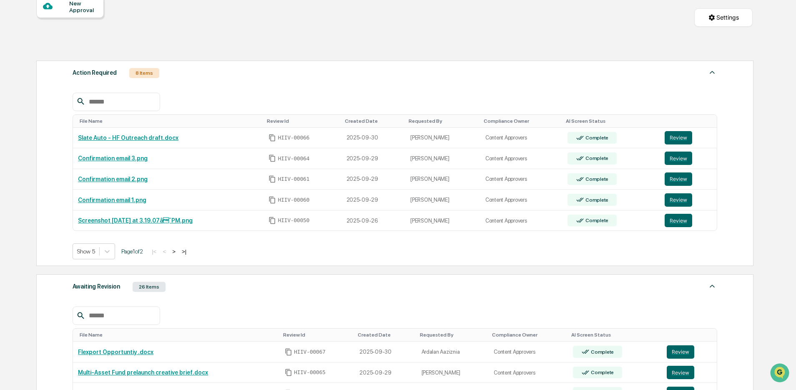
click at [178, 252] on button ">" at bounding box center [174, 251] width 8 height 7
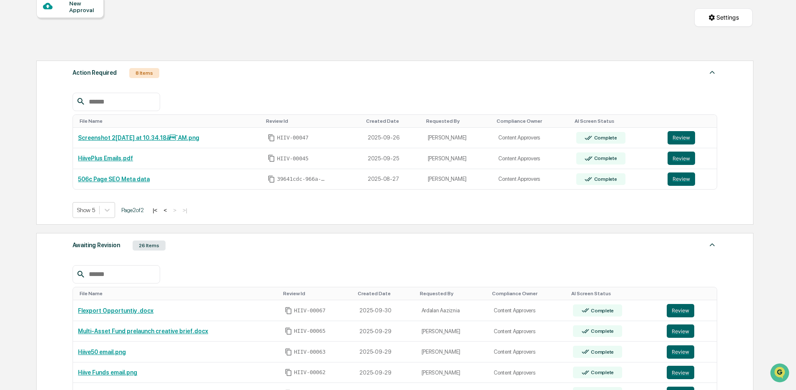
click at [169, 212] on button "<" at bounding box center [165, 209] width 8 height 7
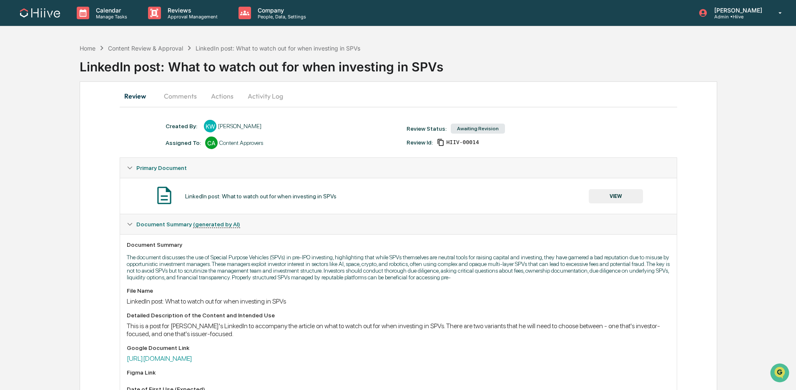
click at [260, 98] on button "Activity Log" at bounding box center [265, 96] width 49 height 20
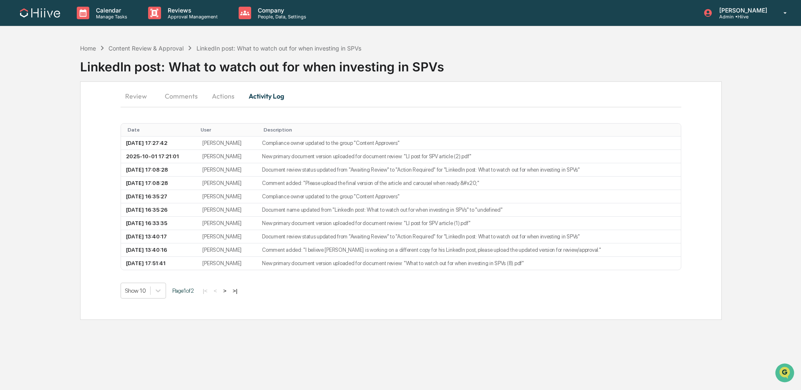
click at [220, 95] on button "Actions" at bounding box center [223, 96] width 38 height 20
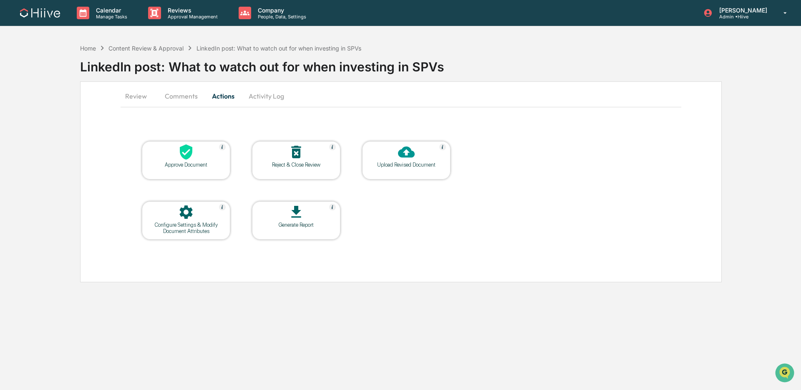
click at [190, 96] on button "Comments" at bounding box center [181, 96] width 46 height 20
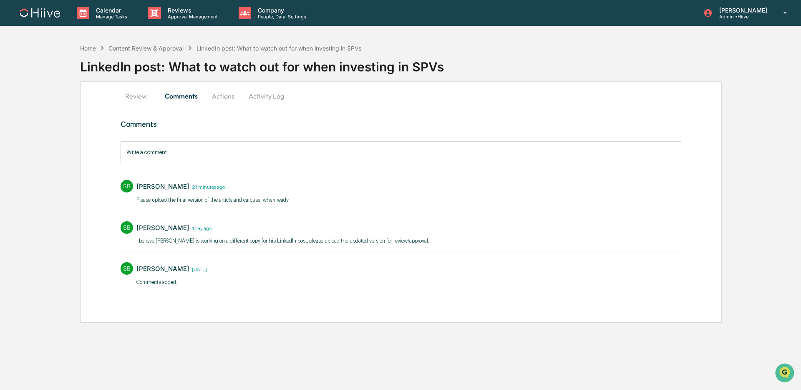
click at [137, 98] on button "Review" at bounding box center [140, 96] width 38 height 20
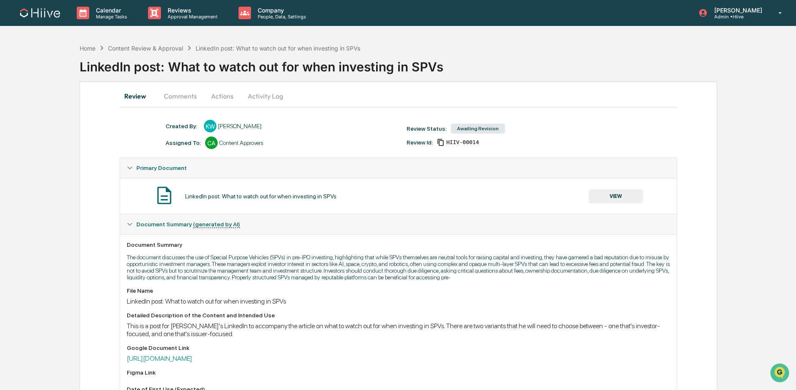
click at [165, 97] on button "Comments" at bounding box center [180, 96] width 46 height 20
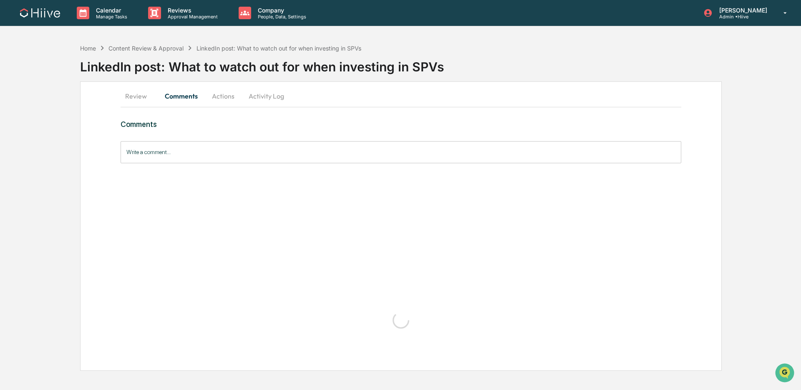
click at [136, 98] on button "Review" at bounding box center [140, 96] width 38 height 20
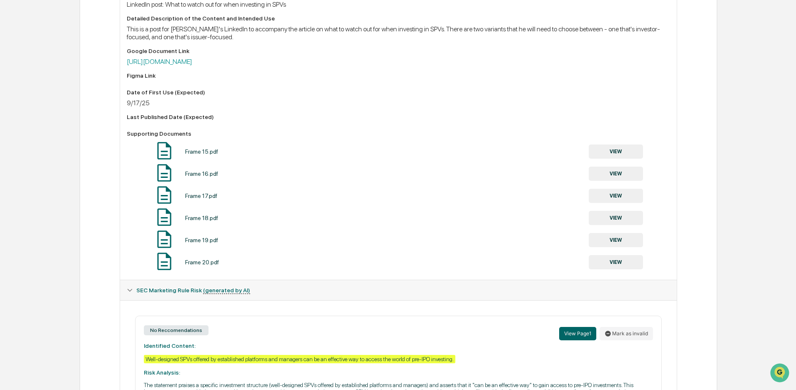
scroll to position [306, 0]
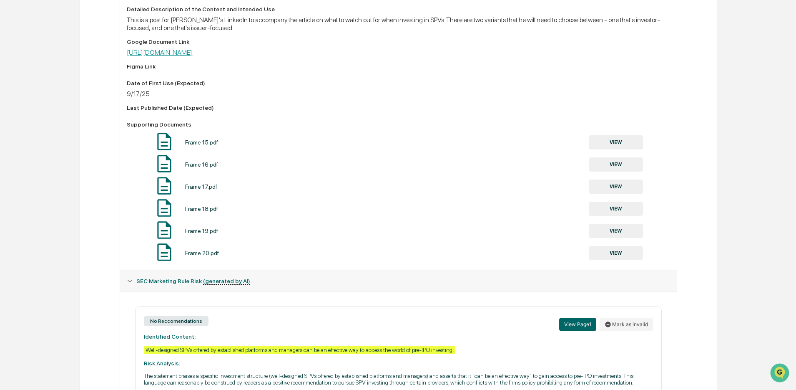
click at [192, 56] on link "https://docs.google.com/document/d/1E5GzCtMGAgXZLwpOpSutowSYmmzreiT1vbTeB64ebls…" at bounding box center [159, 52] width 65 height 8
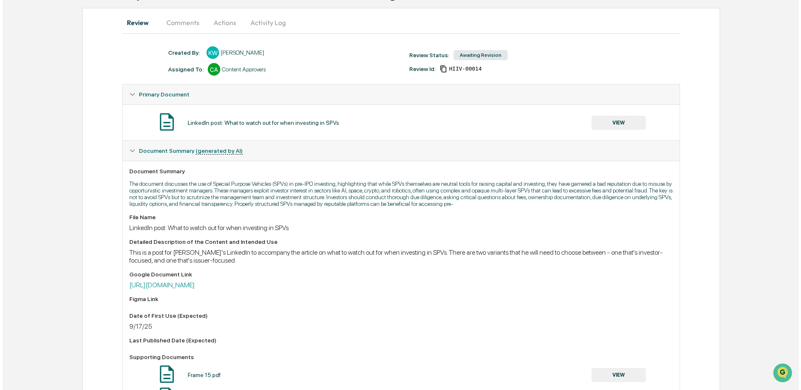
scroll to position [0, 0]
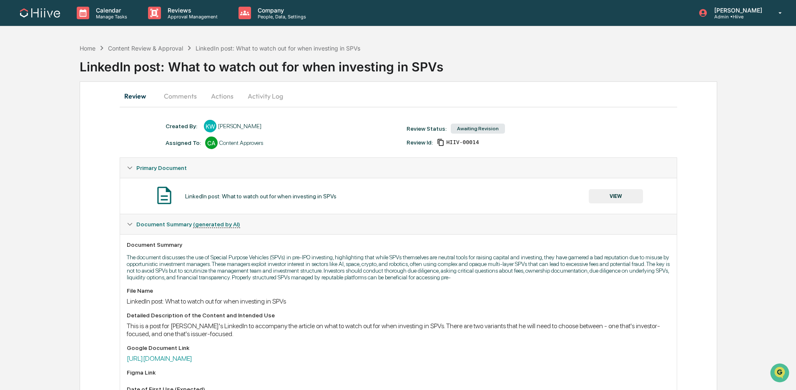
click at [253, 98] on button "Activity Log" at bounding box center [265, 96] width 49 height 20
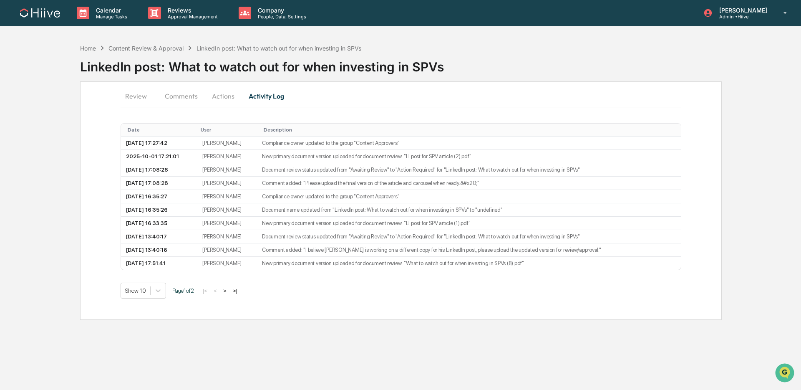
click at [228, 98] on button "Actions" at bounding box center [223, 96] width 38 height 20
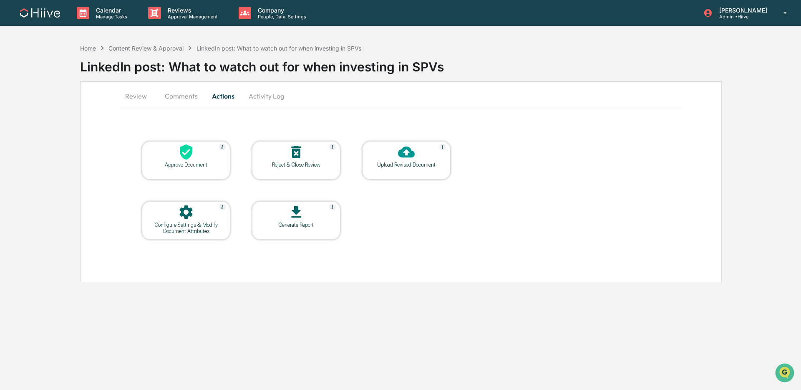
click at [194, 211] on div at bounding box center [185, 213] width 83 height 18
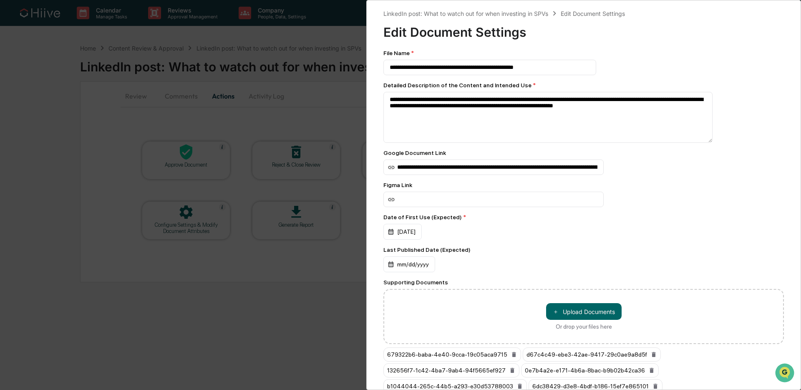
scroll to position [20, 0]
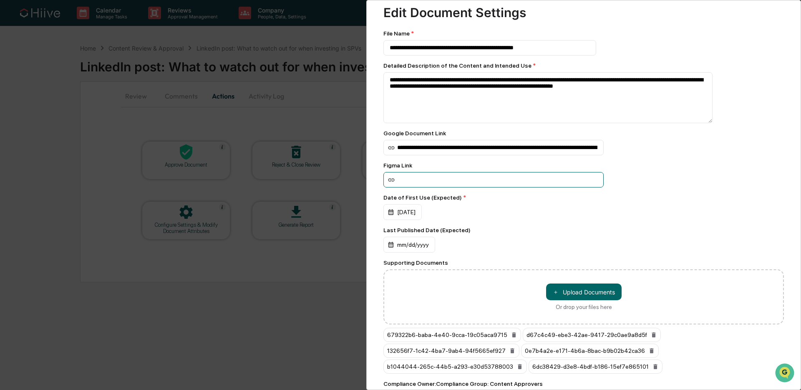
click at [461, 180] on input at bounding box center [493, 179] width 220 height 15
paste input "**********"
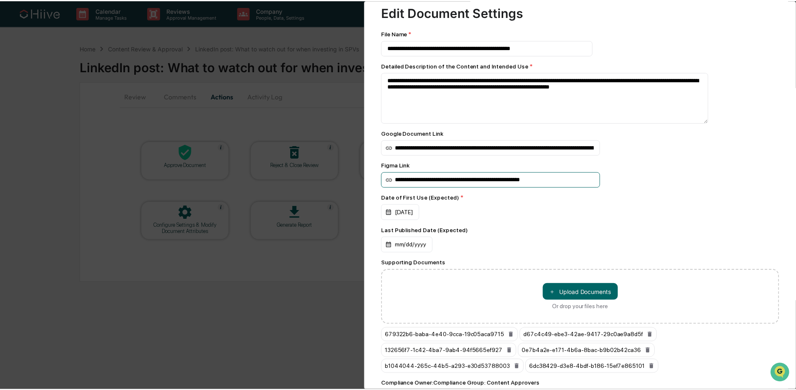
scroll to position [67, 0]
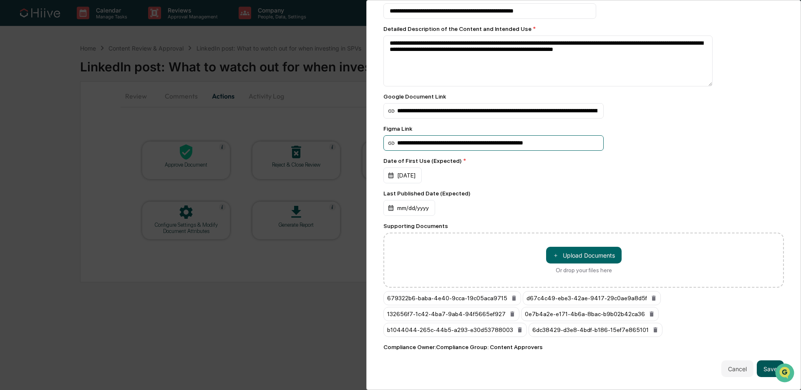
type input "**********"
drag, startPoint x: 762, startPoint y: 362, endPoint x: 745, endPoint y: 354, distance: 19.4
click at [763, 362] on button "Save" at bounding box center [770, 368] width 27 height 17
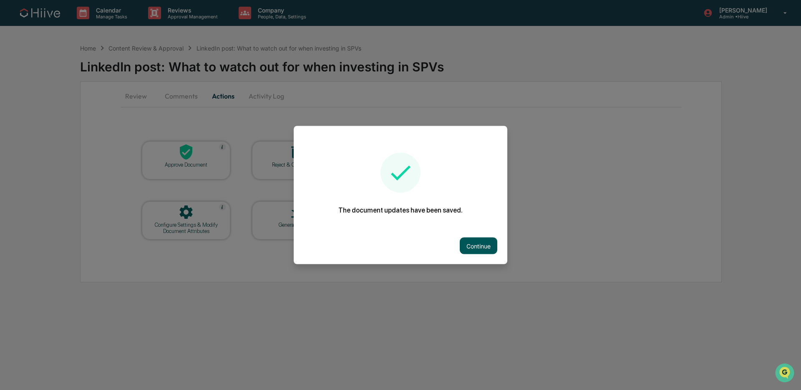
click at [468, 240] on button "Continue" at bounding box center [479, 245] width 38 height 17
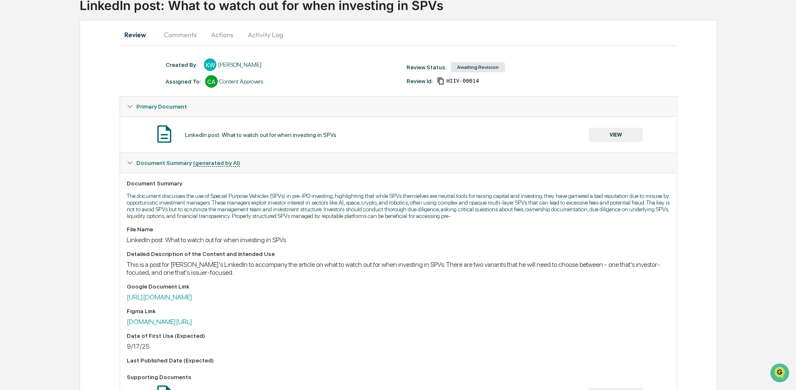
scroll to position [281, 0]
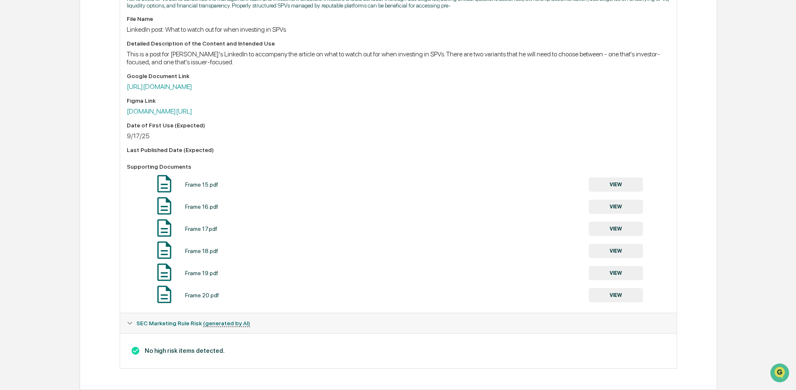
click at [615, 184] on button "VIEW" at bounding box center [616, 184] width 54 height 14
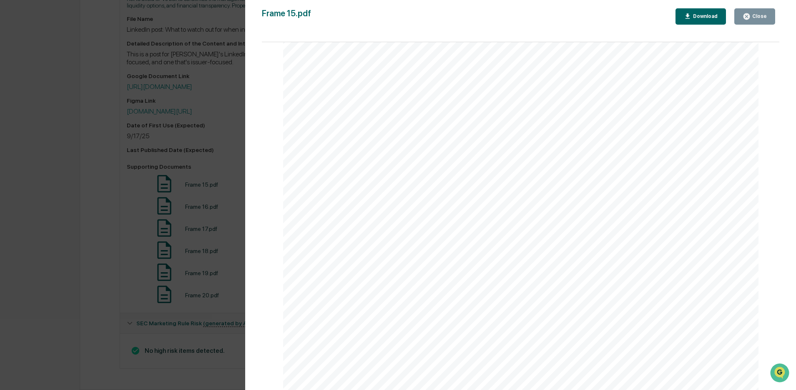
scroll to position [123, 0]
click at [202, 186] on div "Version History 10/01/2025, 05:27 PM Kate Wilson Frame 15.pdf Close Download Pa…" at bounding box center [398, 195] width 796 height 390
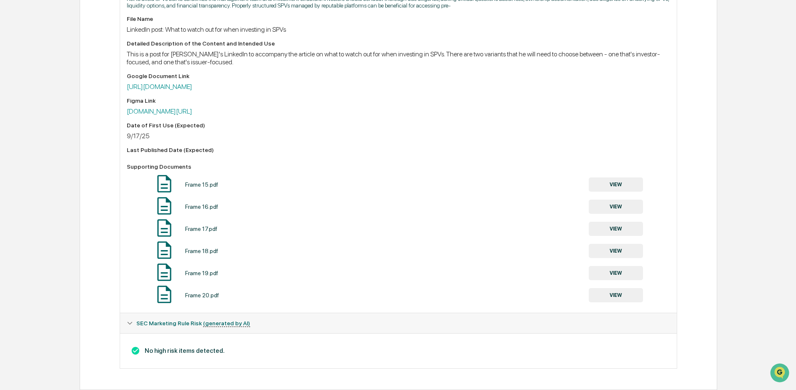
click at [624, 210] on button "VIEW" at bounding box center [616, 206] width 54 height 14
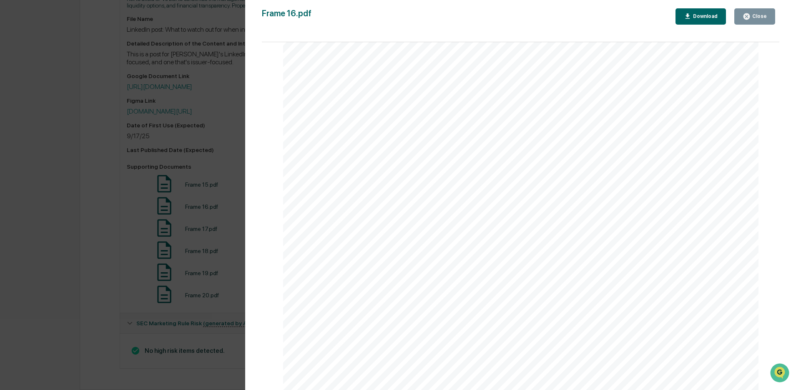
scroll to position [182, 0]
click at [136, 174] on div "Version History 10/01/2025, 05:27 PM Kate Wilson Frame 16.pdf Close Download Pa…" at bounding box center [398, 195] width 796 height 390
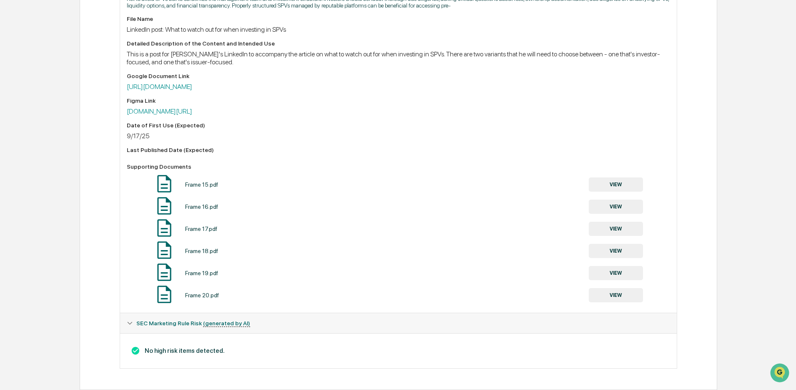
click at [596, 227] on button "VIEW" at bounding box center [616, 228] width 54 height 14
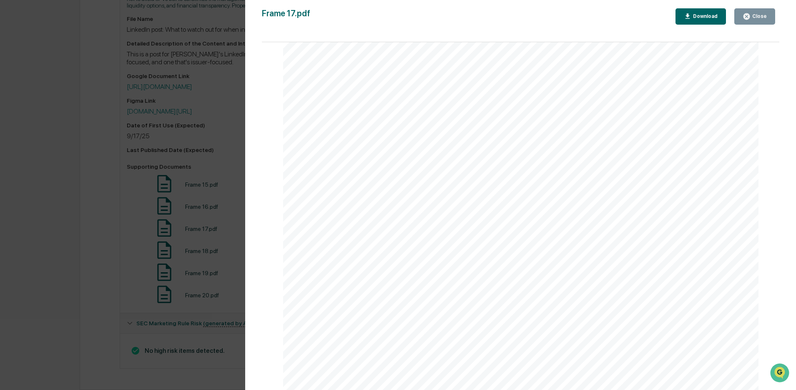
scroll to position [267, 0]
click at [219, 194] on div "Version History 10/01/2025, 05:27 PM Kate Wilson Frame 17.pdf Close Download Pa…" at bounding box center [398, 195] width 796 height 390
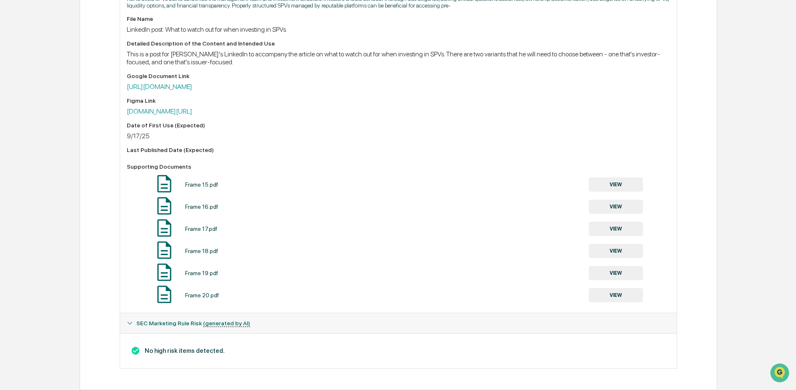
click at [608, 252] on button "VIEW" at bounding box center [616, 251] width 54 height 14
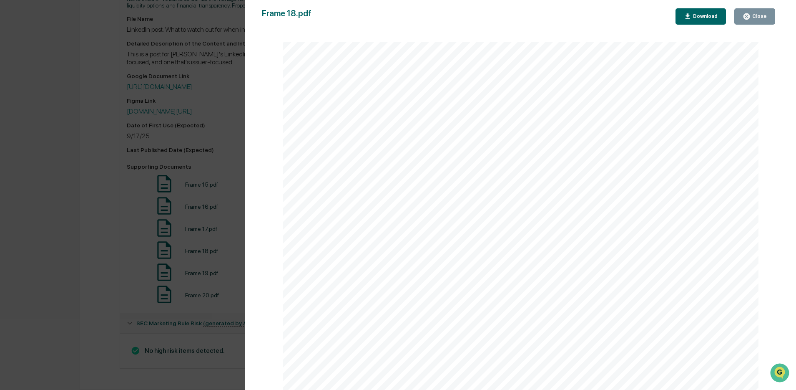
scroll to position [144, 0]
drag, startPoint x: 194, startPoint y: 216, endPoint x: 232, endPoint y: 215, distance: 38.4
click at [194, 216] on div "Version History 10/01/2025, 05:27 PM Kate Wilson Frame 18.pdf Close Download Pa…" at bounding box center [398, 195] width 796 height 390
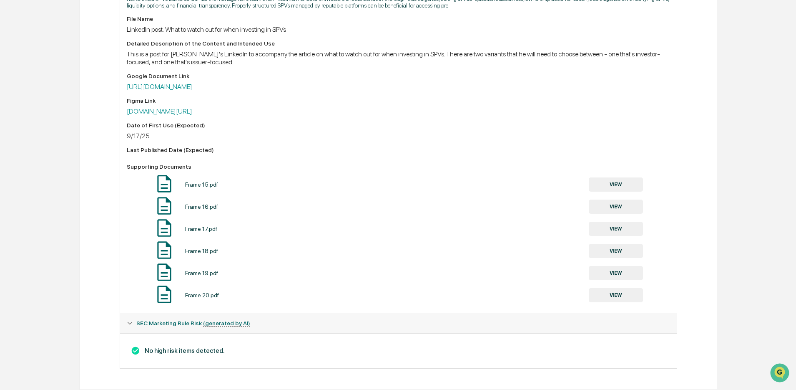
click at [631, 268] on button "VIEW" at bounding box center [616, 273] width 54 height 14
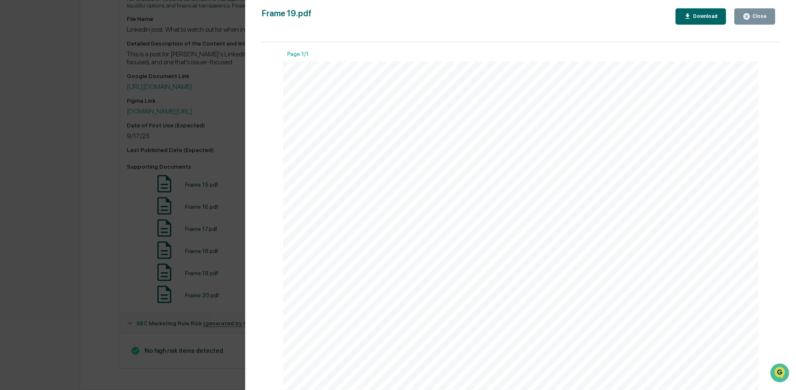
drag, startPoint x: 757, startPoint y: 16, endPoint x: 745, endPoint y: 17, distance: 11.3
click at [757, 16] on div "Close" at bounding box center [759, 16] width 16 height 6
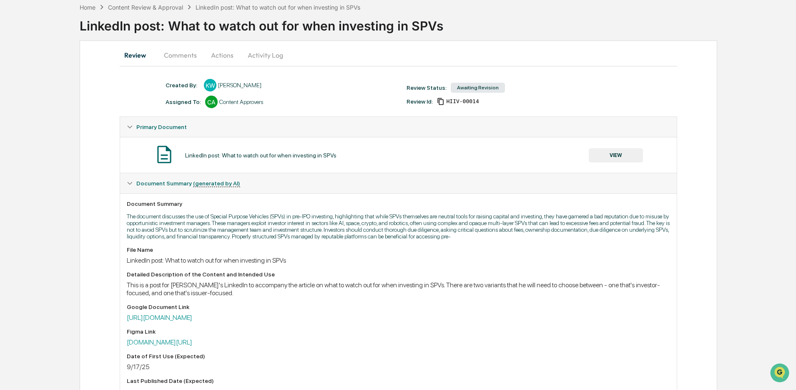
scroll to position [18, 0]
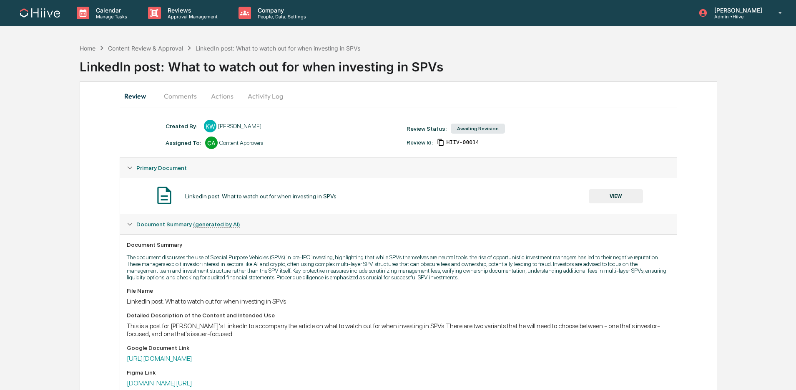
click at [185, 88] on button "Comments" at bounding box center [180, 96] width 46 height 20
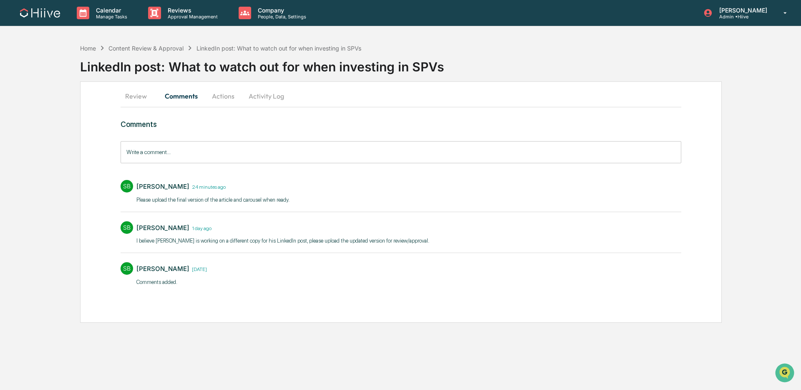
click at [263, 95] on button "Activity Log" at bounding box center [266, 96] width 49 height 20
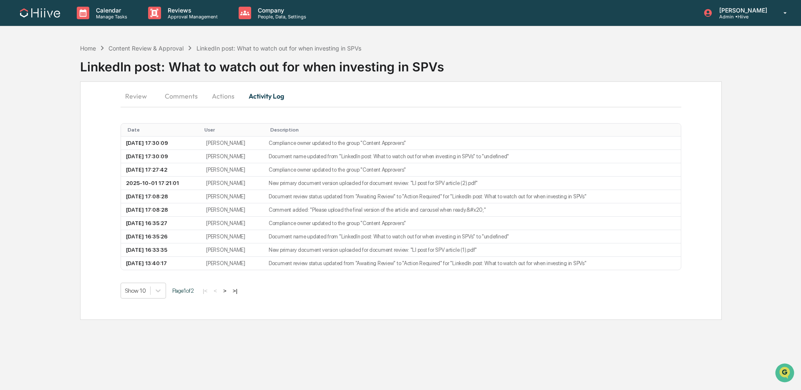
click at [228, 97] on button "Actions" at bounding box center [223, 96] width 38 height 20
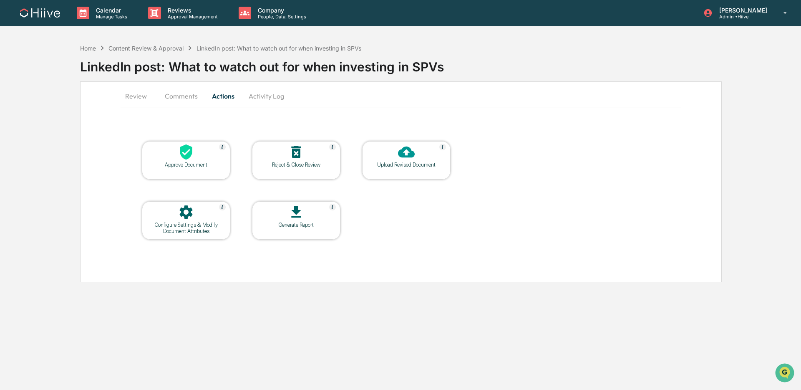
click at [141, 97] on button "Review" at bounding box center [140, 96] width 38 height 20
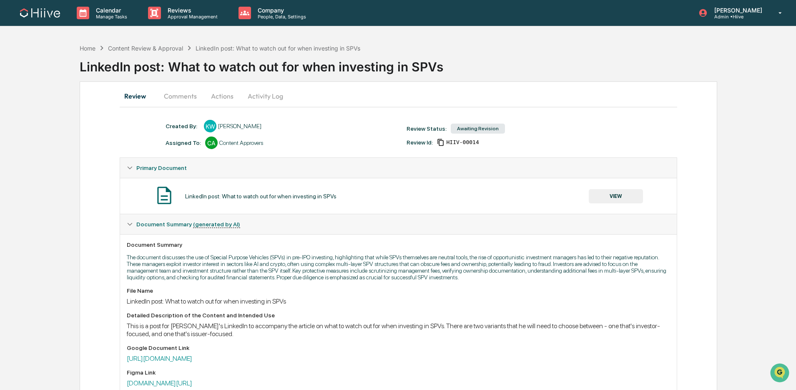
click at [168, 97] on button "Comments" at bounding box center [180, 96] width 46 height 20
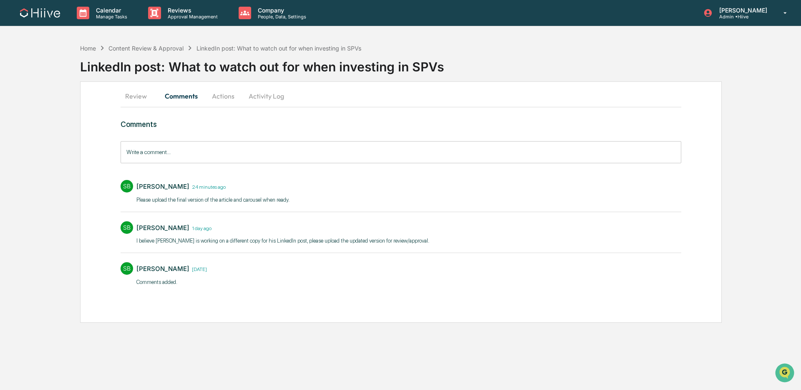
click at [176, 150] on input "Write a comment..." at bounding box center [401, 152] width 561 height 22
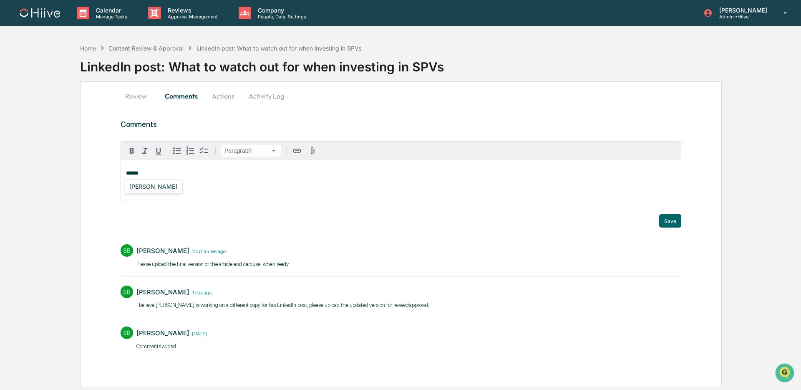
click at [155, 190] on div "[PERSON_NAME]" at bounding box center [153, 186] width 55 height 10
click at [161, 179] on div "**********" at bounding box center [401, 181] width 560 height 42
drag, startPoint x: 162, startPoint y: 175, endPoint x: 113, endPoint y: 171, distance: 49.4
click at [113, 171] on div "**********" at bounding box center [400, 233] width 641 height 305
click at [144, 183] on div "[PERSON_NAME]" at bounding box center [153, 186] width 55 height 10
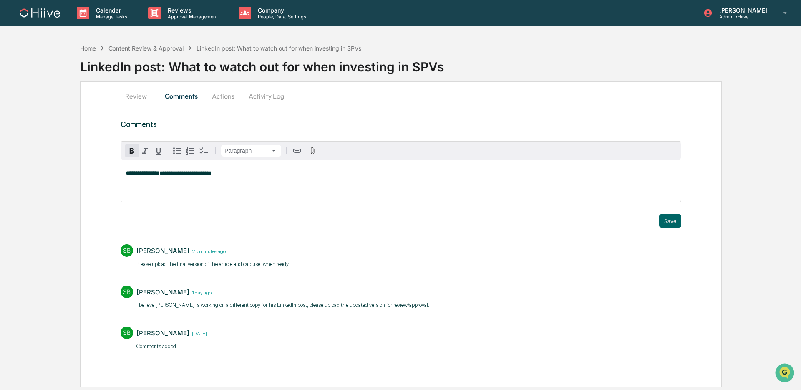
drag, startPoint x: 199, startPoint y: 178, endPoint x: 194, endPoint y: 179, distance: 5.1
click at [199, 178] on div "**********" at bounding box center [401, 181] width 560 height 42
click at [140, 174] on strong "**********" at bounding box center [142, 172] width 33 height 5
drag, startPoint x: 673, startPoint y: 223, endPoint x: 659, endPoint y: 220, distance: 14.5
click at [673, 223] on button "Save" at bounding box center [670, 220] width 22 height 13
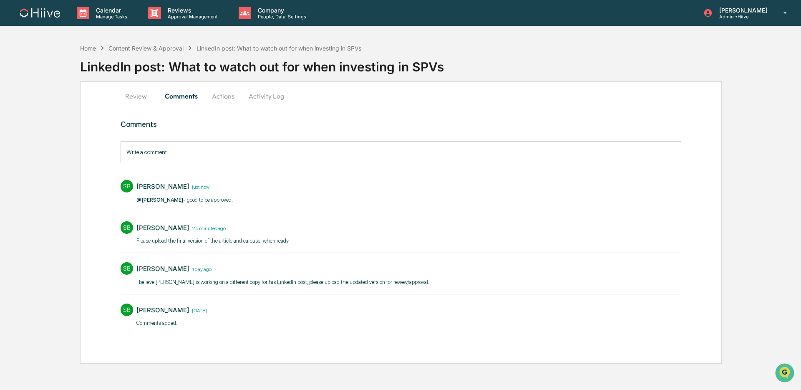
click at [147, 93] on button "Review" at bounding box center [140, 96] width 38 height 20
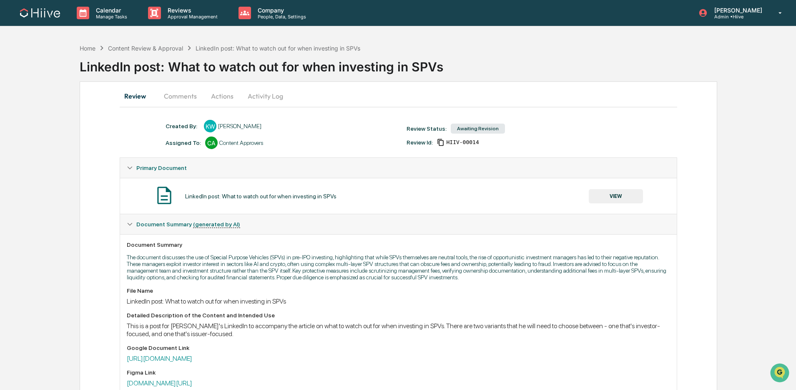
drag, startPoint x: 442, startPoint y: 143, endPoint x: 396, endPoint y: 143, distance: 46.3
click at [442, 143] on icon at bounding box center [441, 142] width 8 height 8
click at [184, 19] on p "Approval Management" at bounding box center [191, 17] width 61 height 6
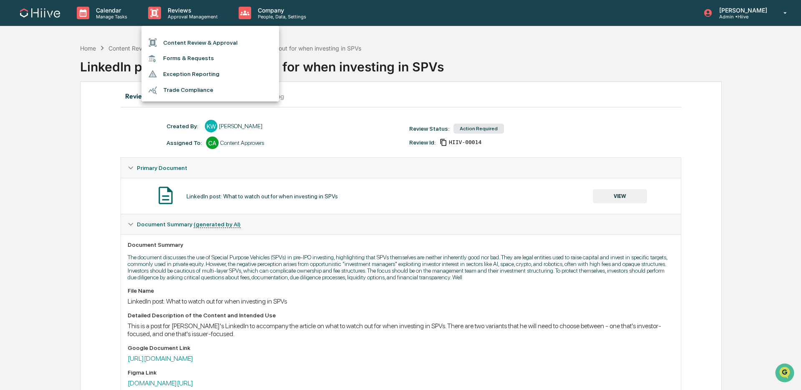
click at [177, 40] on li "Content Review & Approval" at bounding box center [210, 43] width 138 height 16
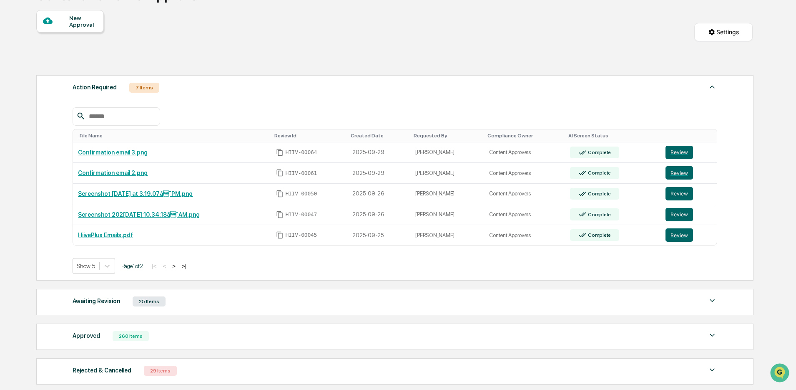
scroll to position [74, 0]
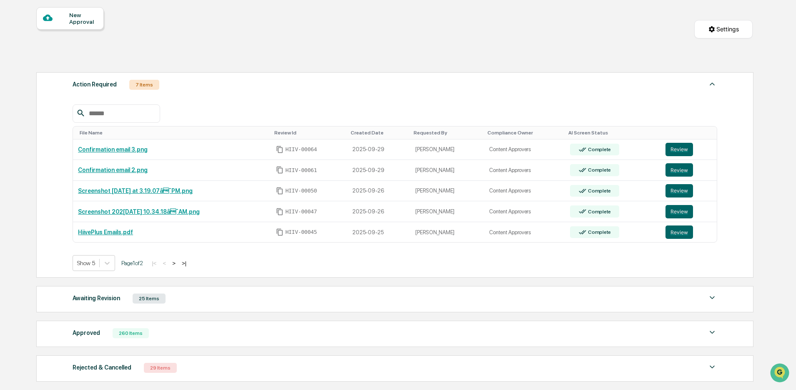
click at [178, 265] on button ">" at bounding box center [174, 262] width 8 height 7
click at [182, 320] on div "Approved 260 Items File Name Review Id Created Date Requested By Compliance Own…" at bounding box center [394, 333] width 717 height 26
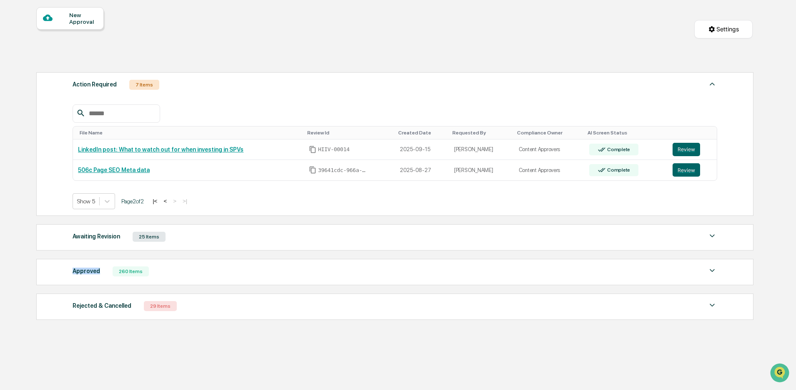
click at [169, 204] on button "<" at bounding box center [165, 200] width 8 height 7
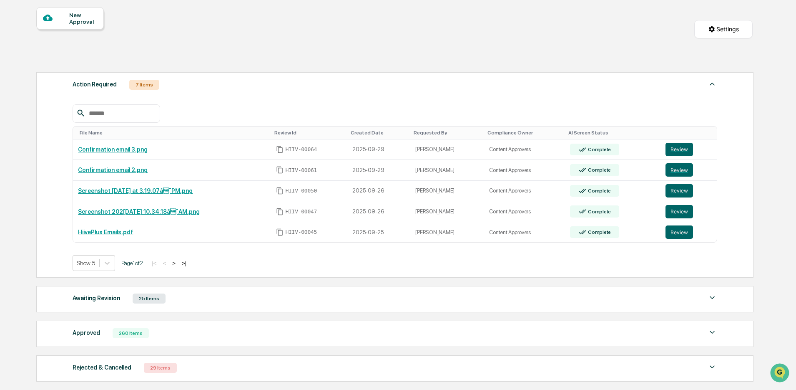
click at [25, 199] on div "Home Reviews Content Review & Approval Content Review & Approval New Approval S…" at bounding box center [395, 211] width 742 height 492
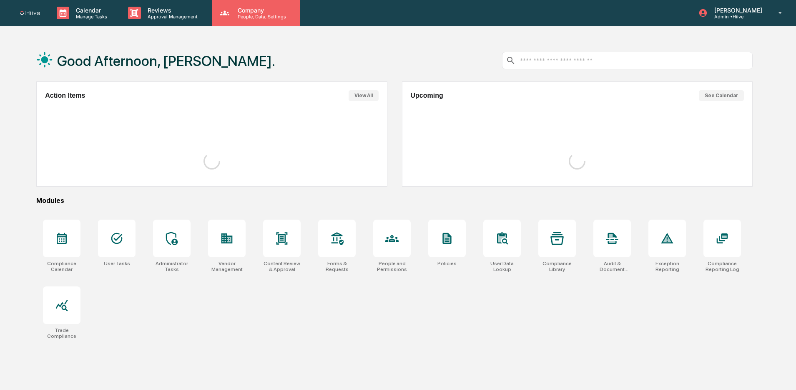
click at [234, 15] on div "Company People, Data, Settings" at bounding box center [256, 13] width 88 height 26
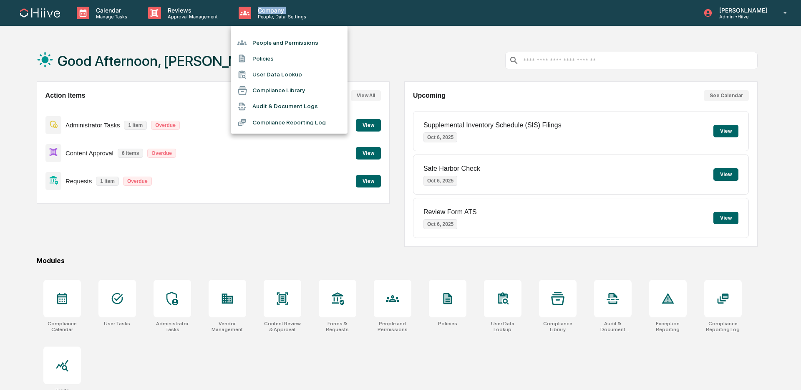
click at [257, 56] on li "Policies" at bounding box center [289, 58] width 117 height 16
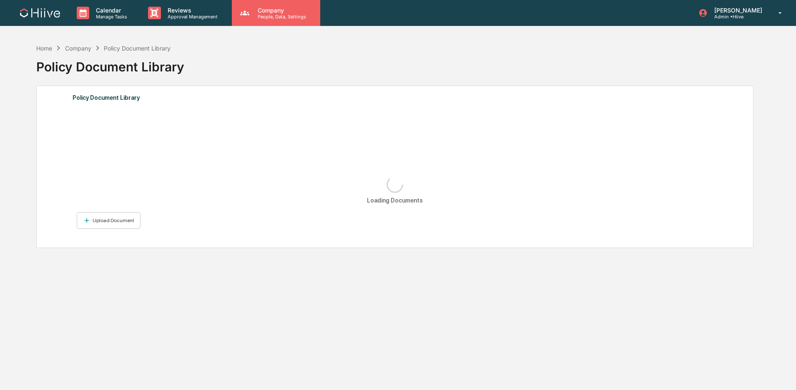
click at [241, 18] on icon at bounding box center [245, 13] width 13 height 13
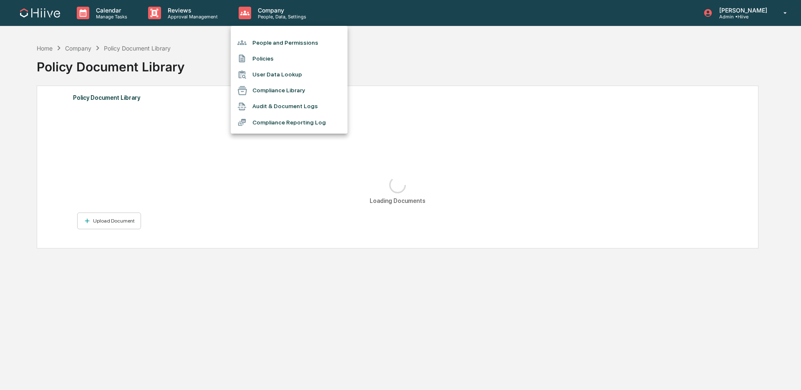
click at [262, 34] on ul "People and Permissions Policies User Data Lookup Compliance Library Audit & Doc…" at bounding box center [289, 80] width 117 height 108
drag, startPoint x: 261, startPoint y: 41, endPoint x: 251, endPoint y: 38, distance: 10.0
click at [261, 41] on li "People and Permissions" at bounding box center [289, 43] width 117 height 16
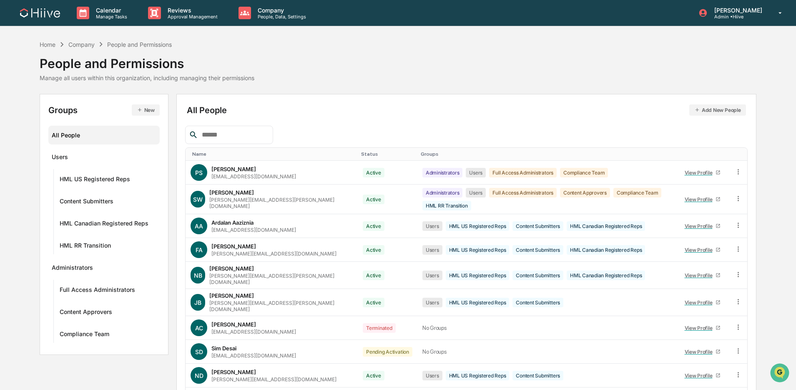
click at [239, 130] on input "text" at bounding box center [234, 134] width 71 height 11
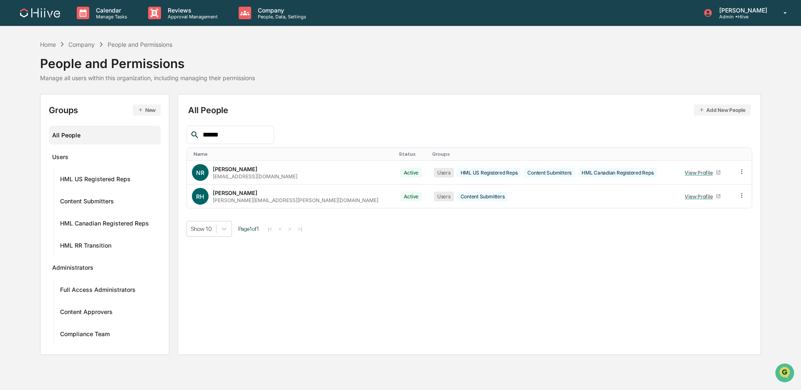
type input "******"
click at [181, 15] on p "Approval Management" at bounding box center [191, 17] width 61 height 6
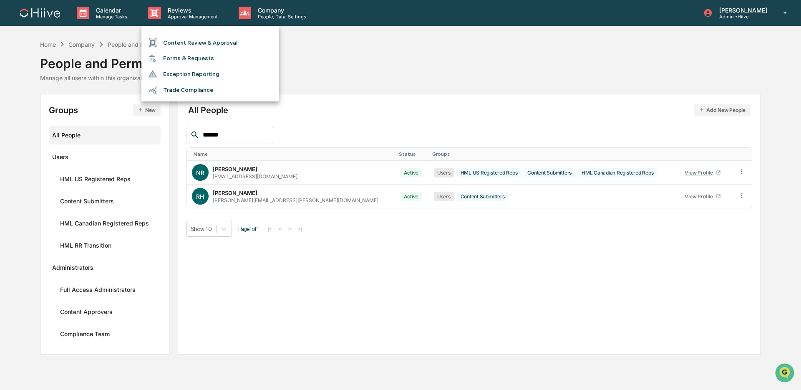
click at [178, 38] on li "Content Review & Approval" at bounding box center [210, 43] width 138 height 16
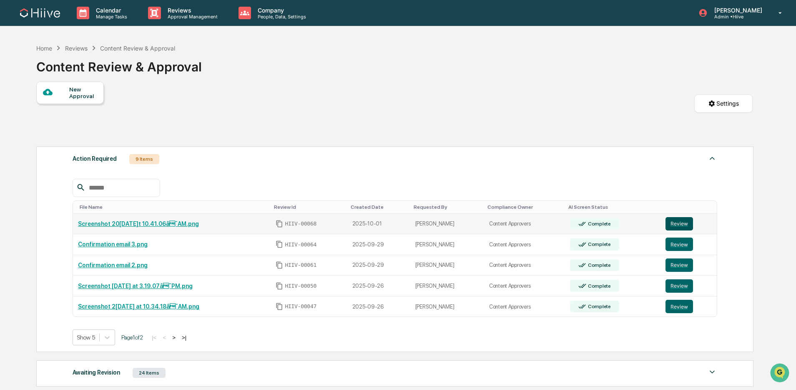
click at [680, 224] on button "Review" at bounding box center [680, 223] width 28 height 13
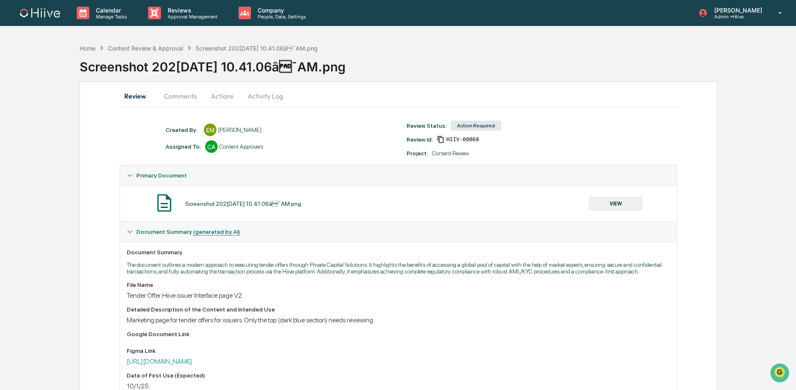
click at [593, 205] on button "VIEW" at bounding box center [616, 203] width 54 height 14
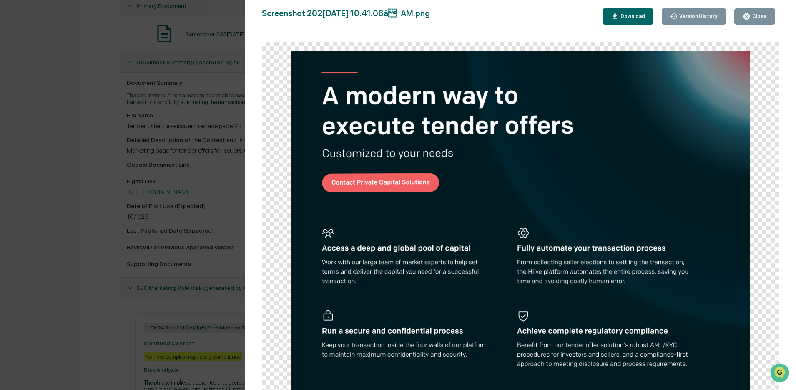
scroll to position [184, 0]
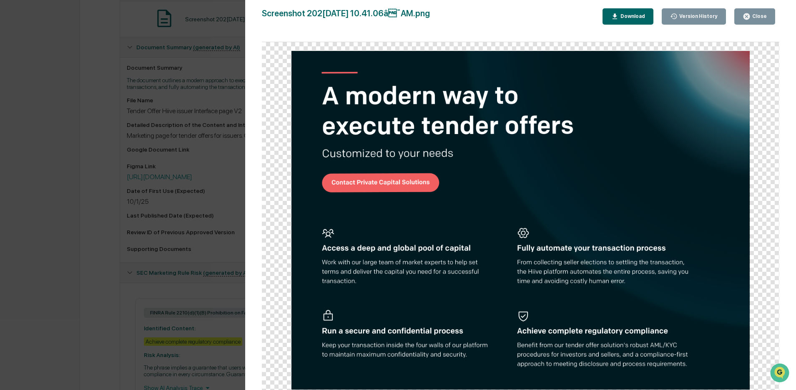
click at [762, 14] on div "Close" at bounding box center [759, 16] width 16 height 6
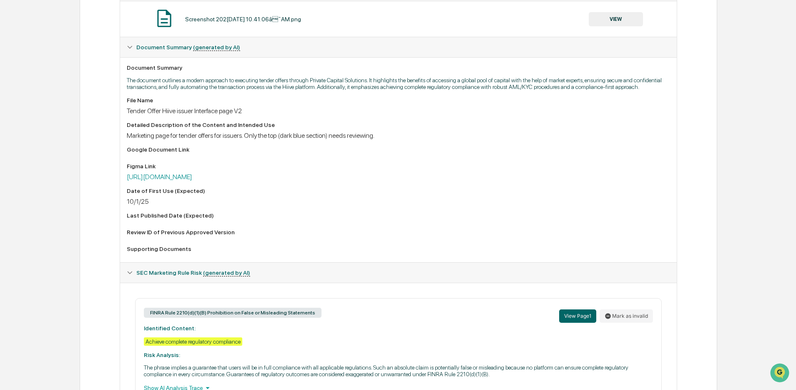
click at [301, 180] on div "Figma Link [URL][DOMAIN_NAME]" at bounding box center [398, 172] width 543 height 18
click at [192, 181] on link "[URL][DOMAIN_NAME]" at bounding box center [159, 177] width 65 height 8
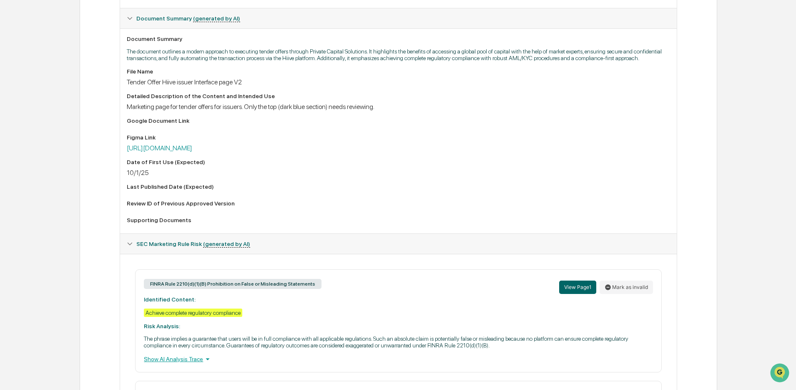
scroll to position [157, 0]
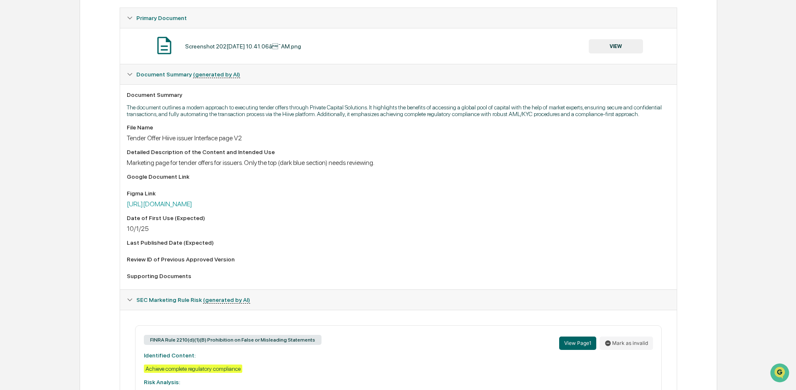
click at [630, 45] on button "VIEW" at bounding box center [616, 46] width 54 height 14
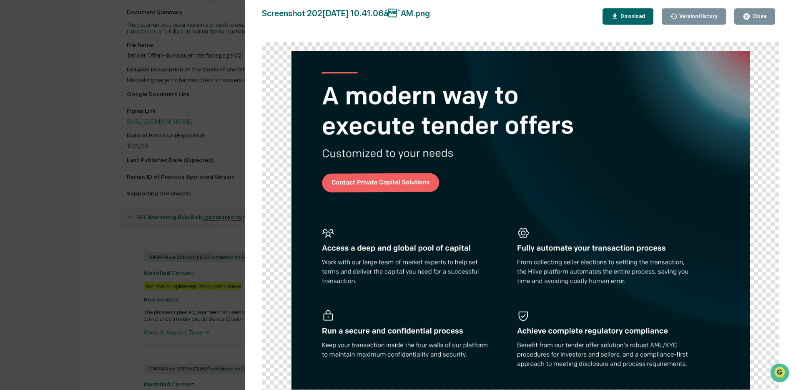
scroll to position [271, 0]
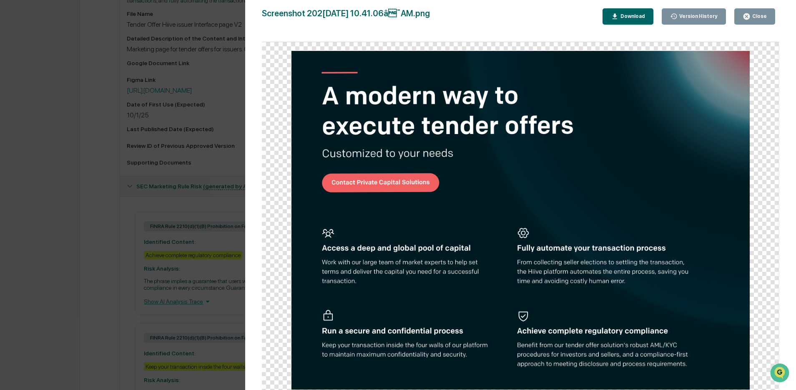
click at [187, 158] on div "Version History 10/01/2025, 05:42 PM Ernie Mo Screenshot 2025-10-01 at 10.41.06…" at bounding box center [398, 195] width 796 height 390
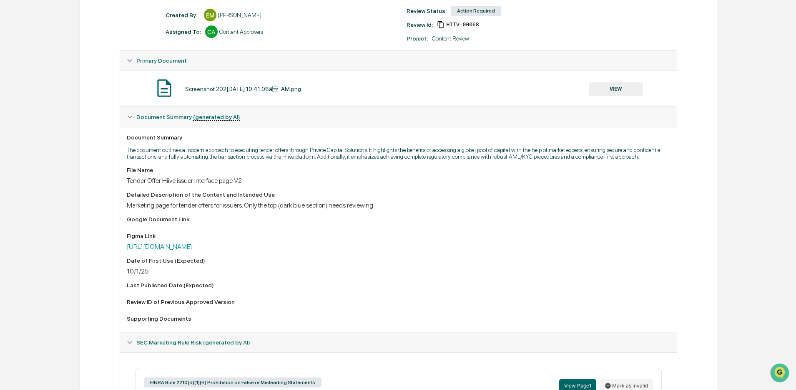
scroll to position [0, 0]
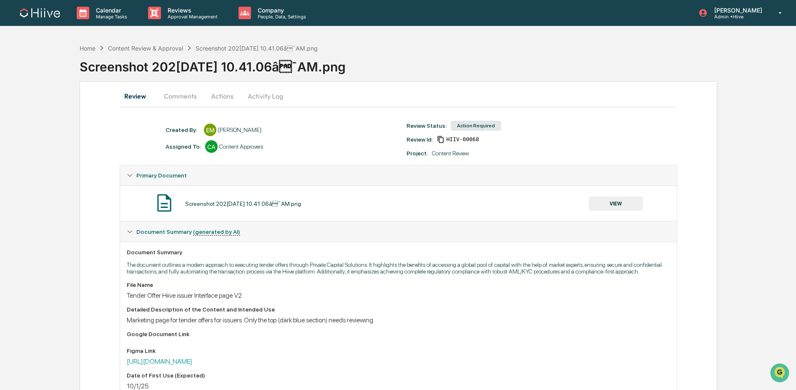
click at [183, 100] on button "Comments" at bounding box center [180, 96] width 46 height 20
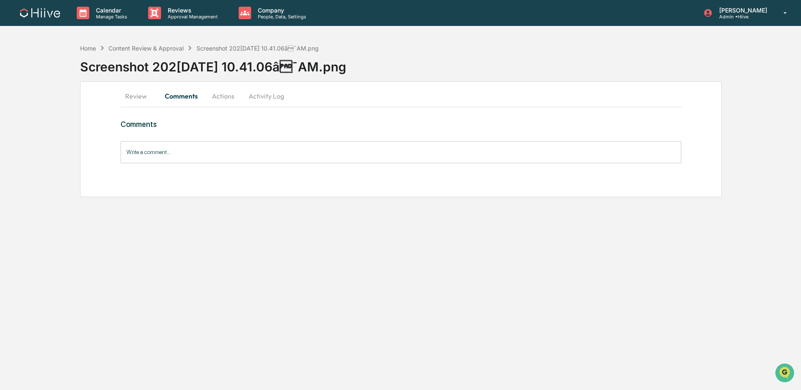
click at [178, 153] on input "Write a comment..." at bounding box center [401, 152] width 561 height 22
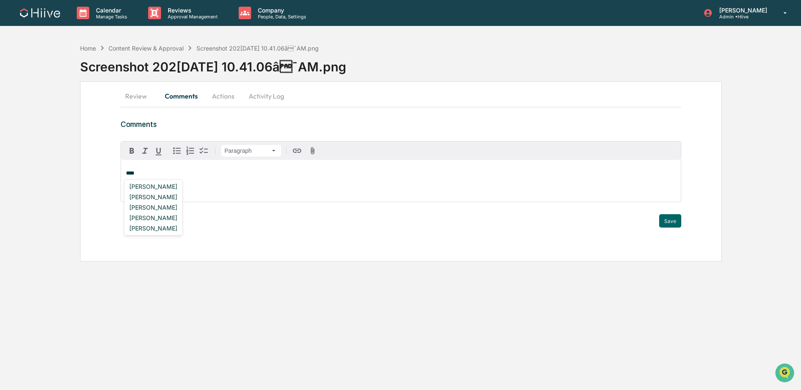
click at [157, 195] on div "Amjad Patel" at bounding box center [153, 196] width 55 height 10
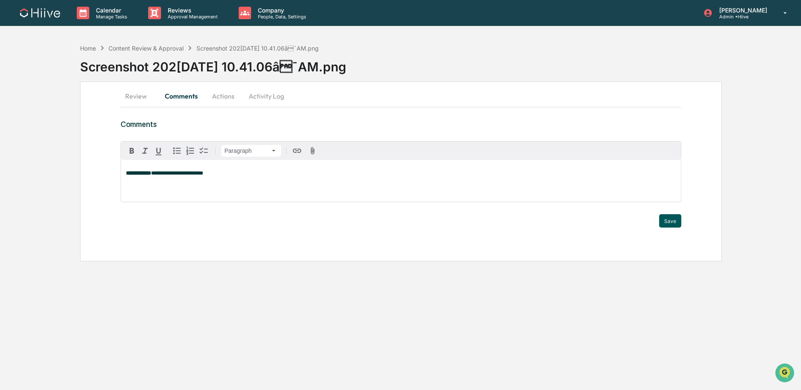
click at [667, 219] on button "Save" at bounding box center [670, 220] width 22 height 13
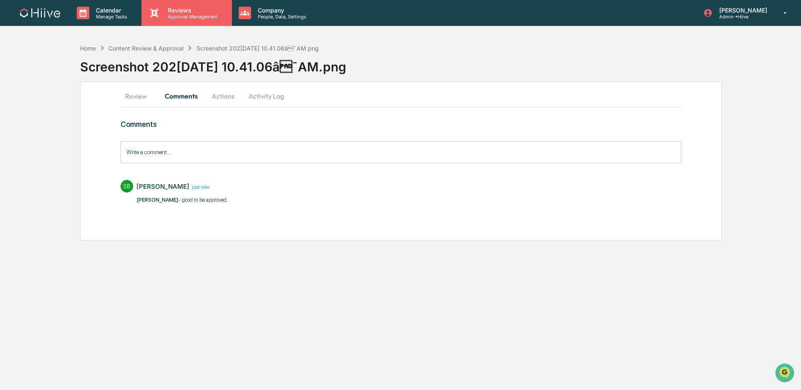
click at [207, 2] on div "Reviews Approval Management" at bounding box center [186, 13] width 90 height 26
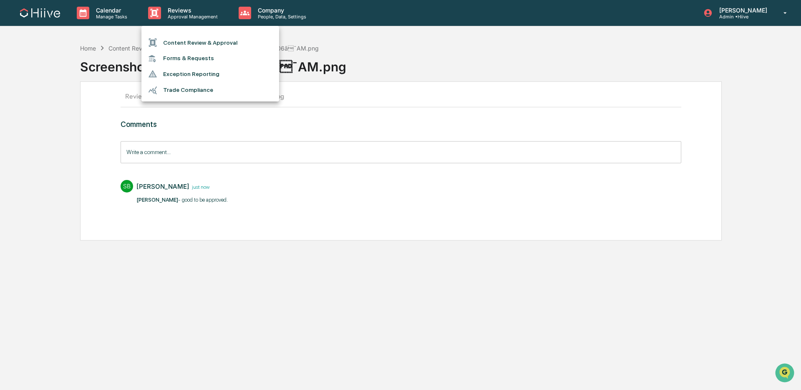
drag, startPoint x: 200, startPoint y: 32, endPoint x: 195, endPoint y: 39, distance: 8.9
click at [200, 32] on ul "Content Review & Approval Forms & Requests Exception Reporting Trade Compliance" at bounding box center [210, 63] width 138 height 75
click at [194, 41] on li "Content Review & Approval" at bounding box center [210, 43] width 138 height 16
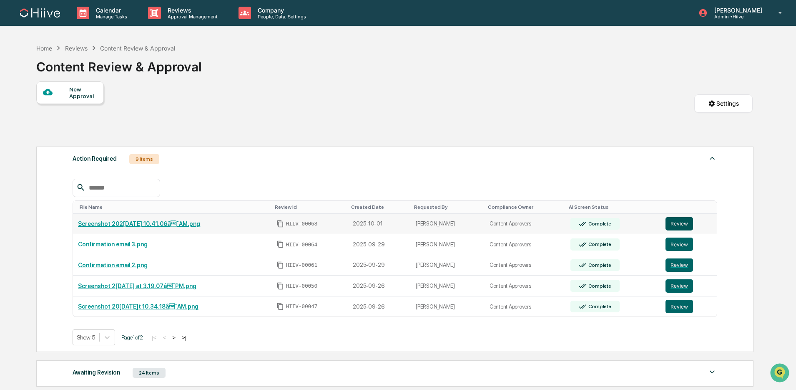
click at [676, 221] on button "Review" at bounding box center [680, 223] width 28 height 13
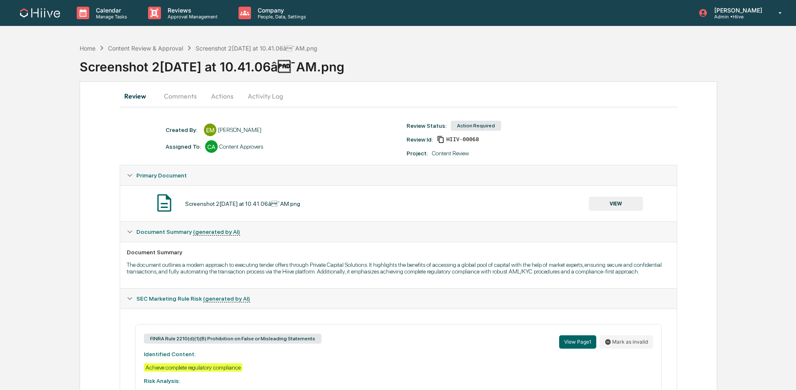
click at [182, 99] on button "Comments" at bounding box center [180, 96] width 46 height 20
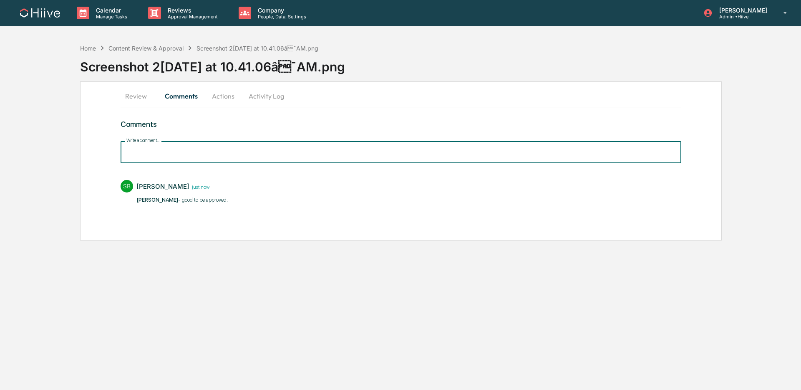
click at [189, 155] on input "Write a comment..." at bounding box center [401, 152] width 561 height 22
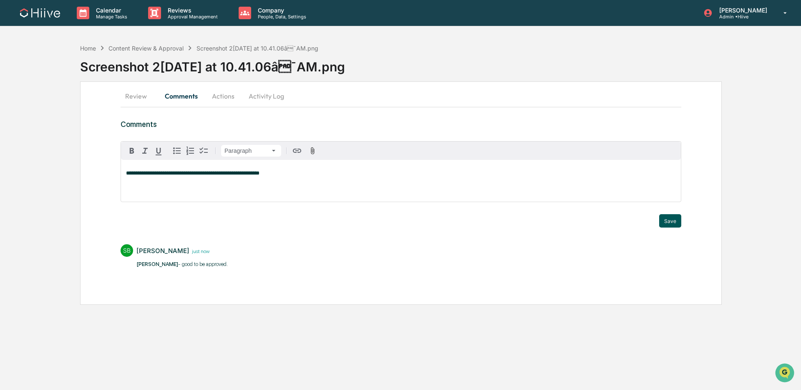
drag, startPoint x: 664, startPoint y: 221, endPoint x: 595, endPoint y: 185, distance: 78.3
click at [664, 221] on button "Save" at bounding box center [670, 220] width 22 height 13
click at [192, 18] on p "Approval Management" at bounding box center [191, 17] width 61 height 6
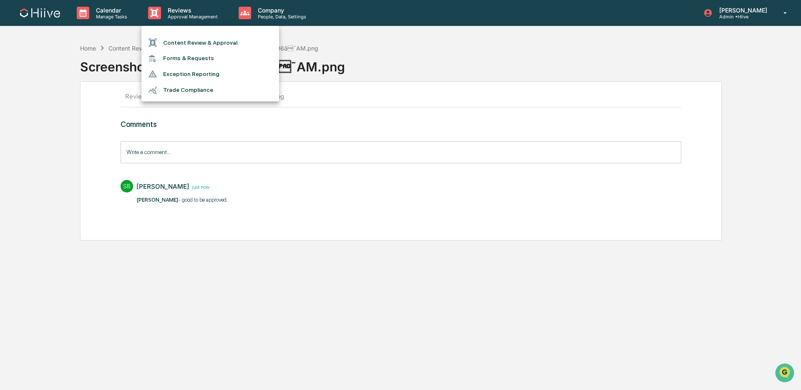
click at [191, 46] on li "Content Review & Approval" at bounding box center [210, 43] width 138 height 16
